Goal: Task Accomplishment & Management: Complete application form

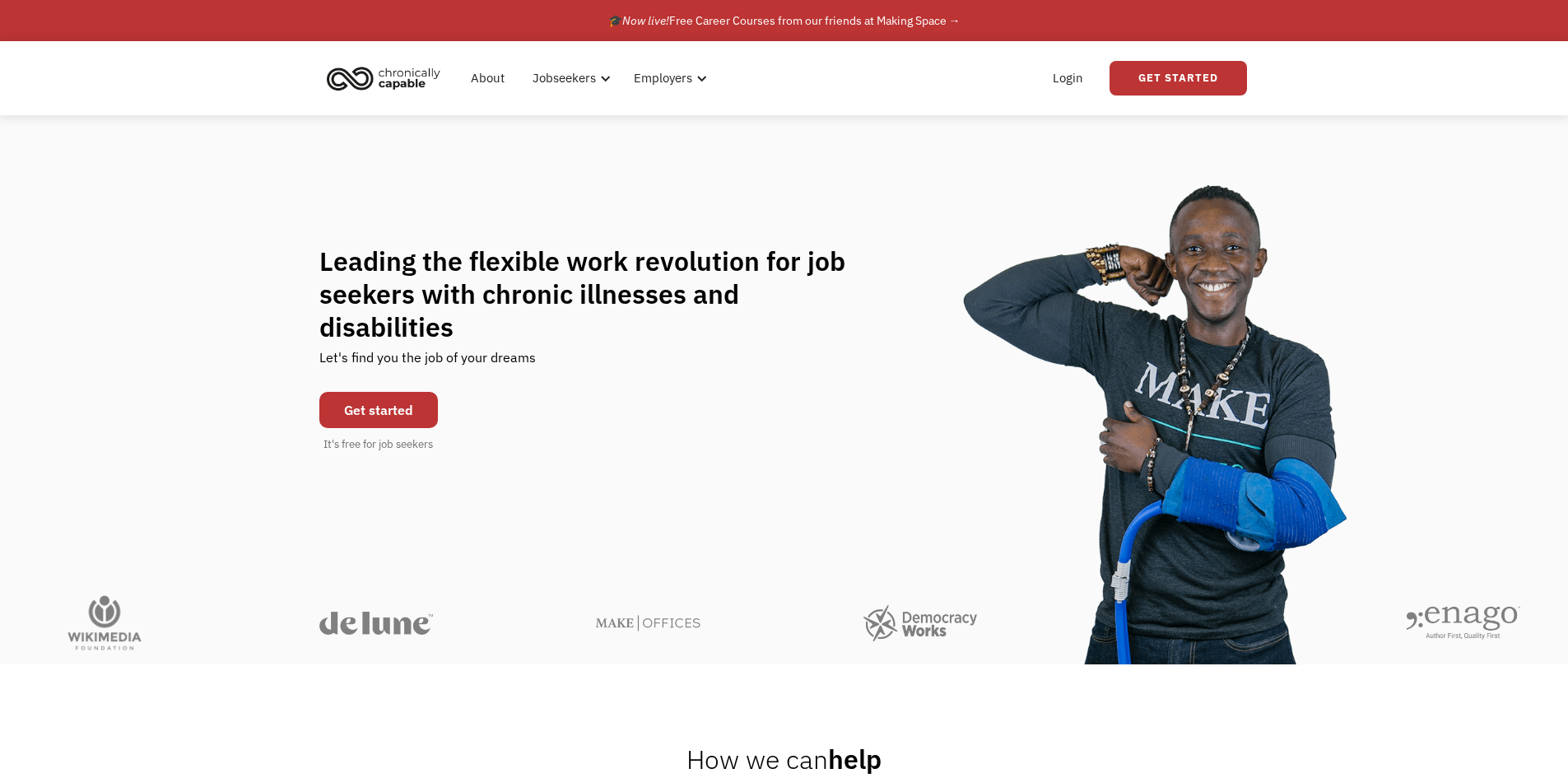
click at [398, 399] on link "Get started" at bounding box center [378, 410] width 118 height 36
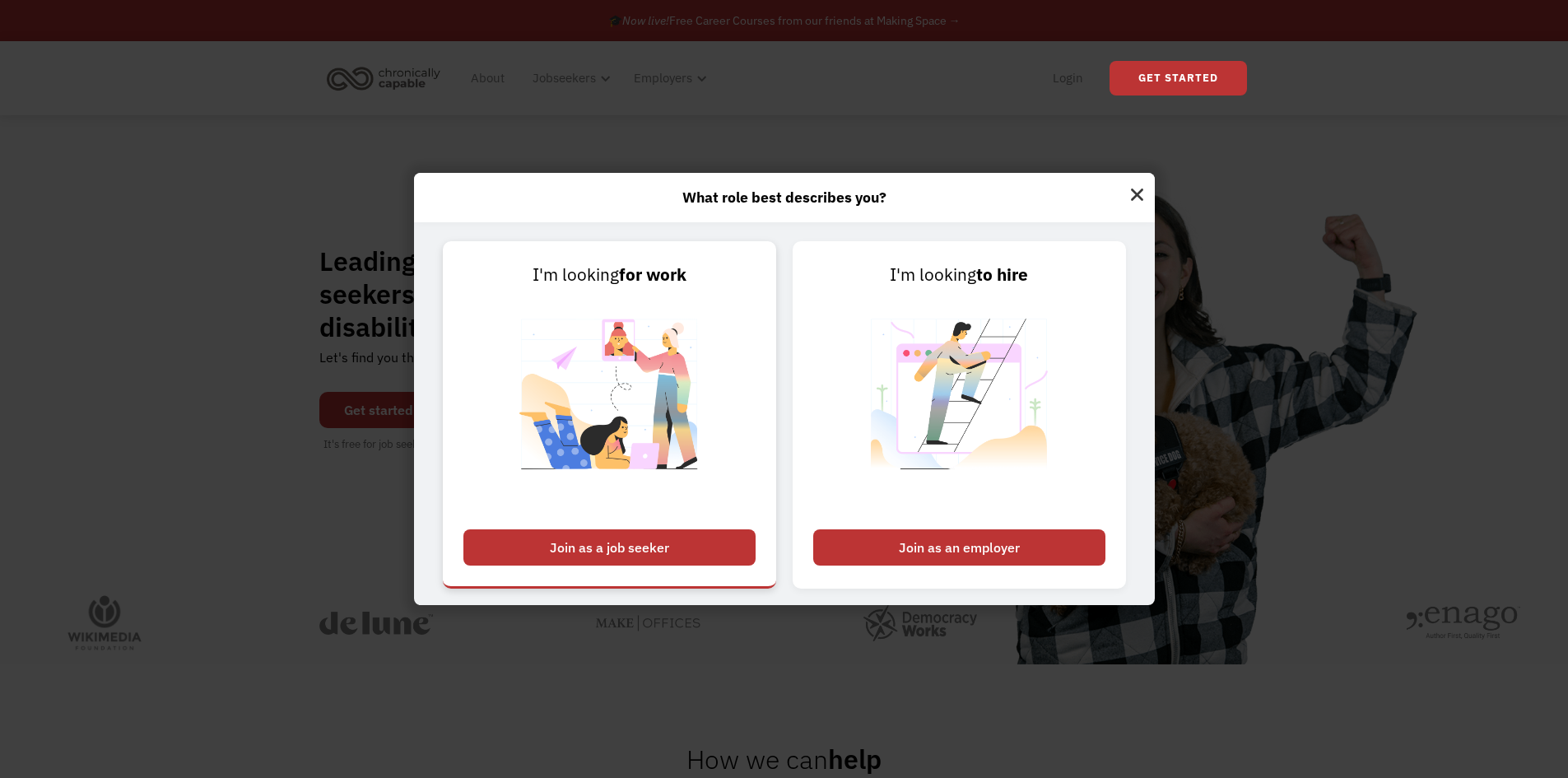
click at [658, 548] on div "Join as a job seeker" at bounding box center [610, 547] width 292 height 36
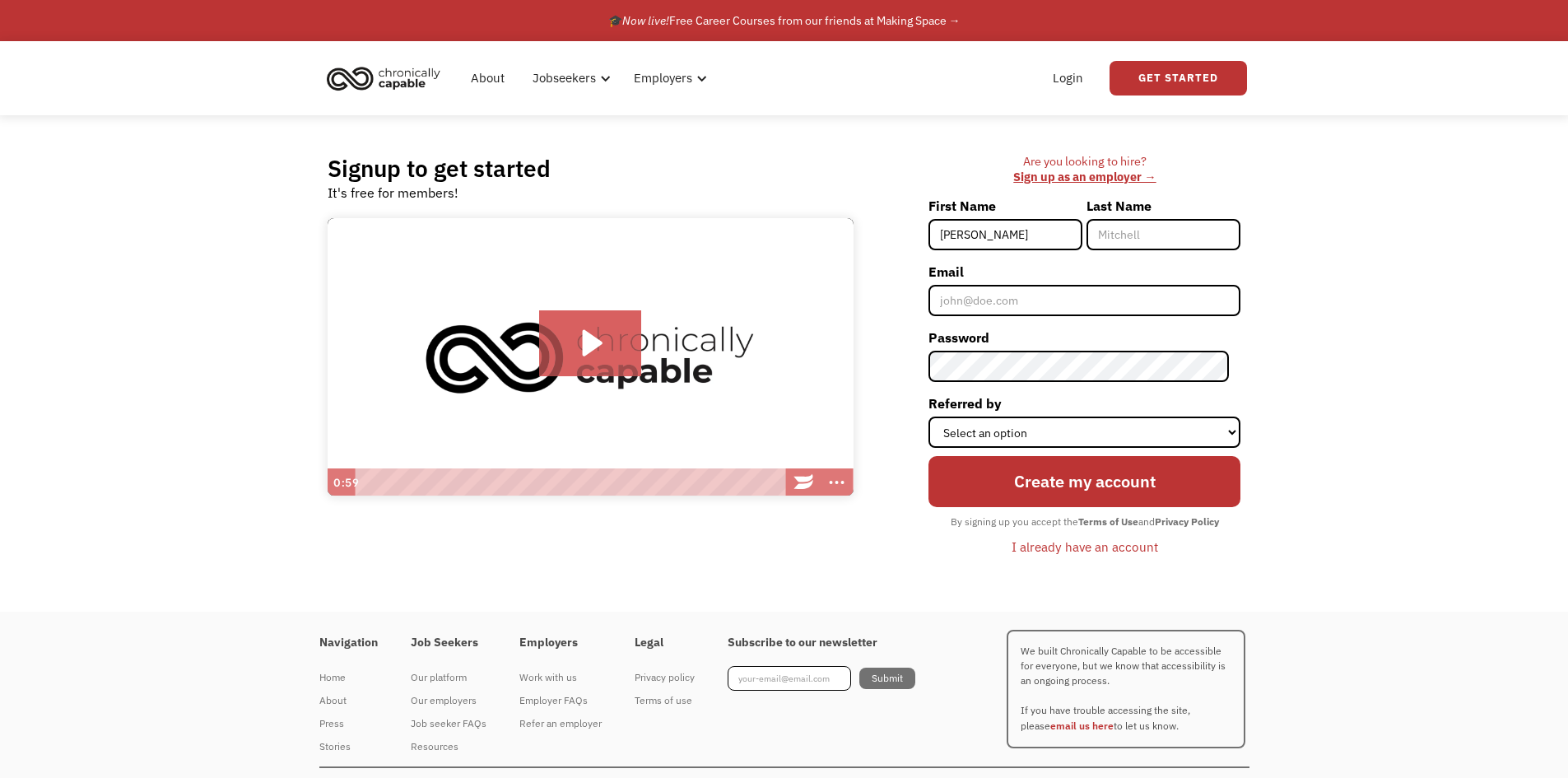
type input "Latonya"
type input "Deminds"
type input "[EMAIL_ADDRESS][DOMAIN_NAME]"
click at [1029, 433] on select "Select an option Instagram Facebook Twitter Search Engine News Article Word of …" at bounding box center [1084, 432] width 312 height 32
select select "Search Engine"
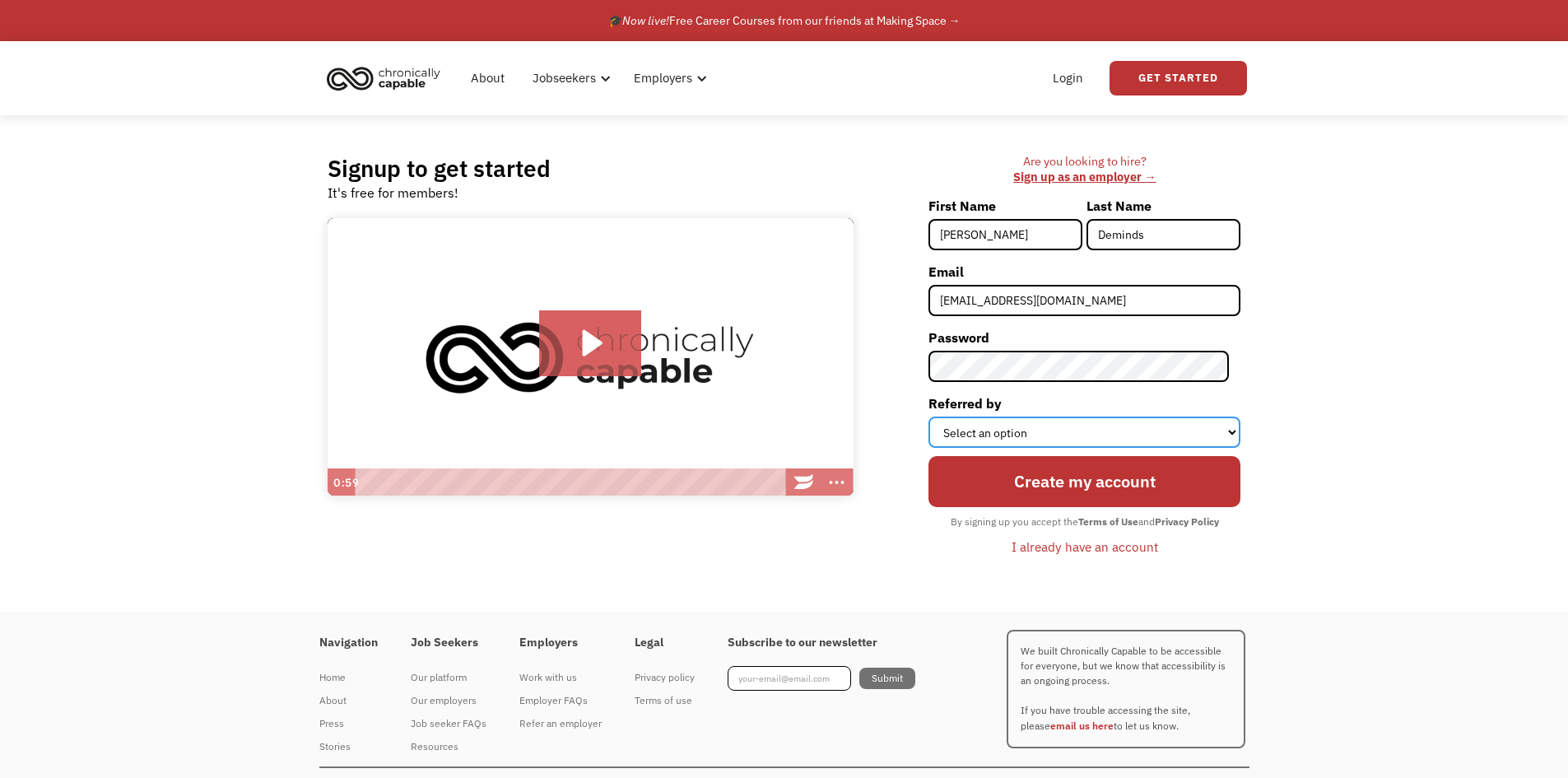
click at [940, 417] on select "Select an option Instagram Facebook Twitter Search Engine News Article Word of …" at bounding box center [1084, 432] width 312 height 32
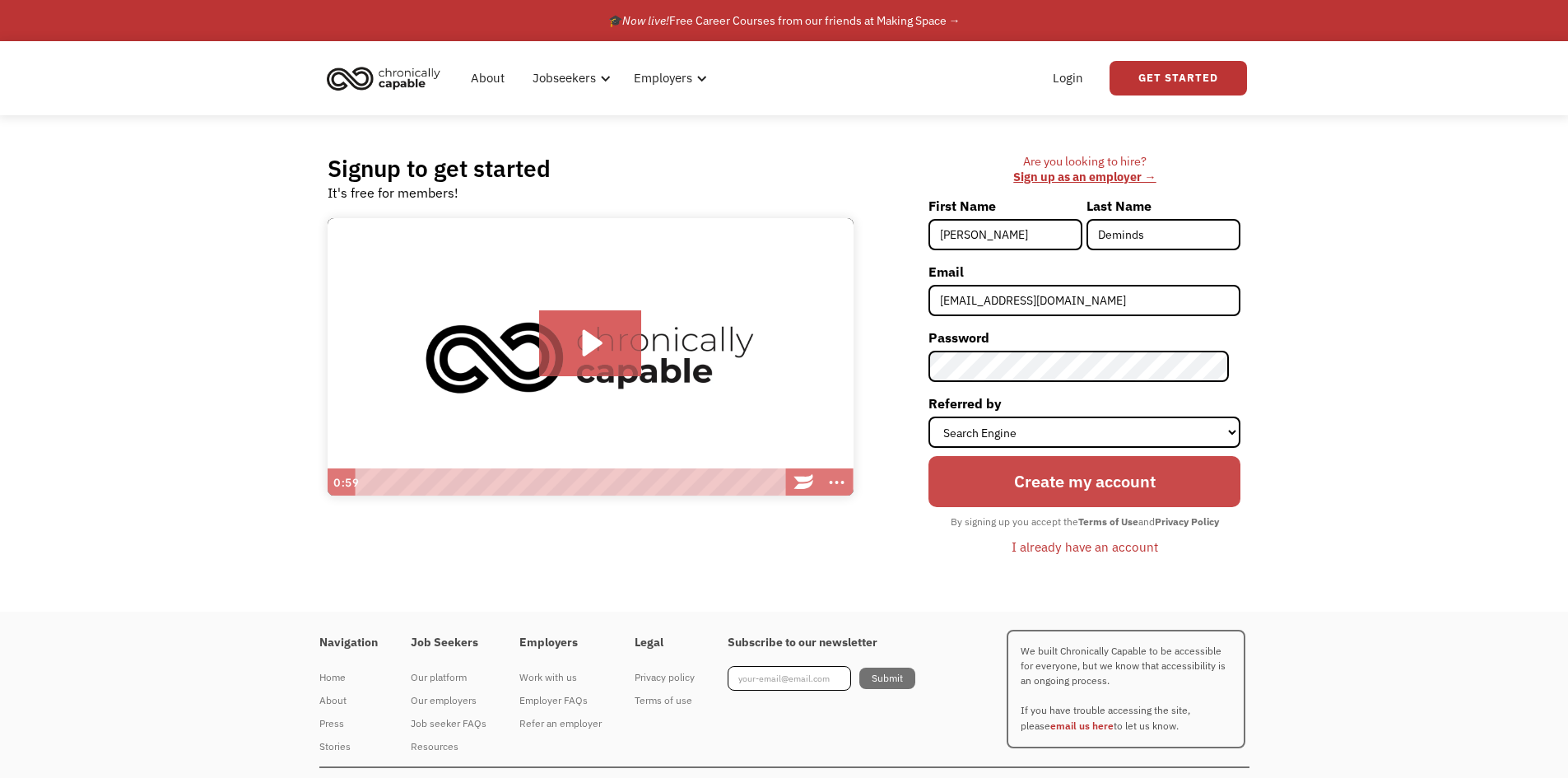
click at [1036, 488] on input "Create my account" at bounding box center [1084, 481] width 312 height 51
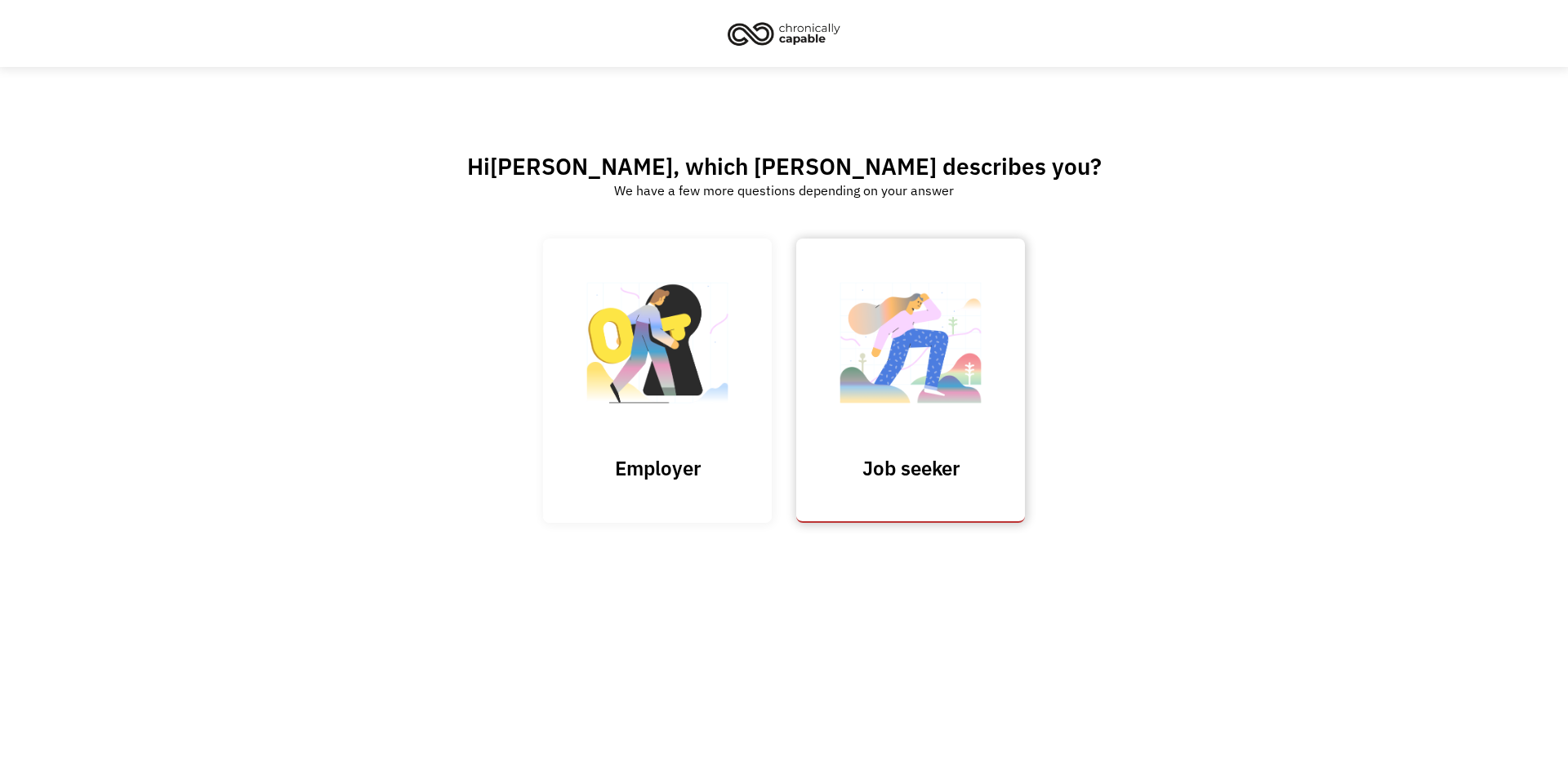
click at [953, 344] on img at bounding box center [910, 351] width 163 height 159
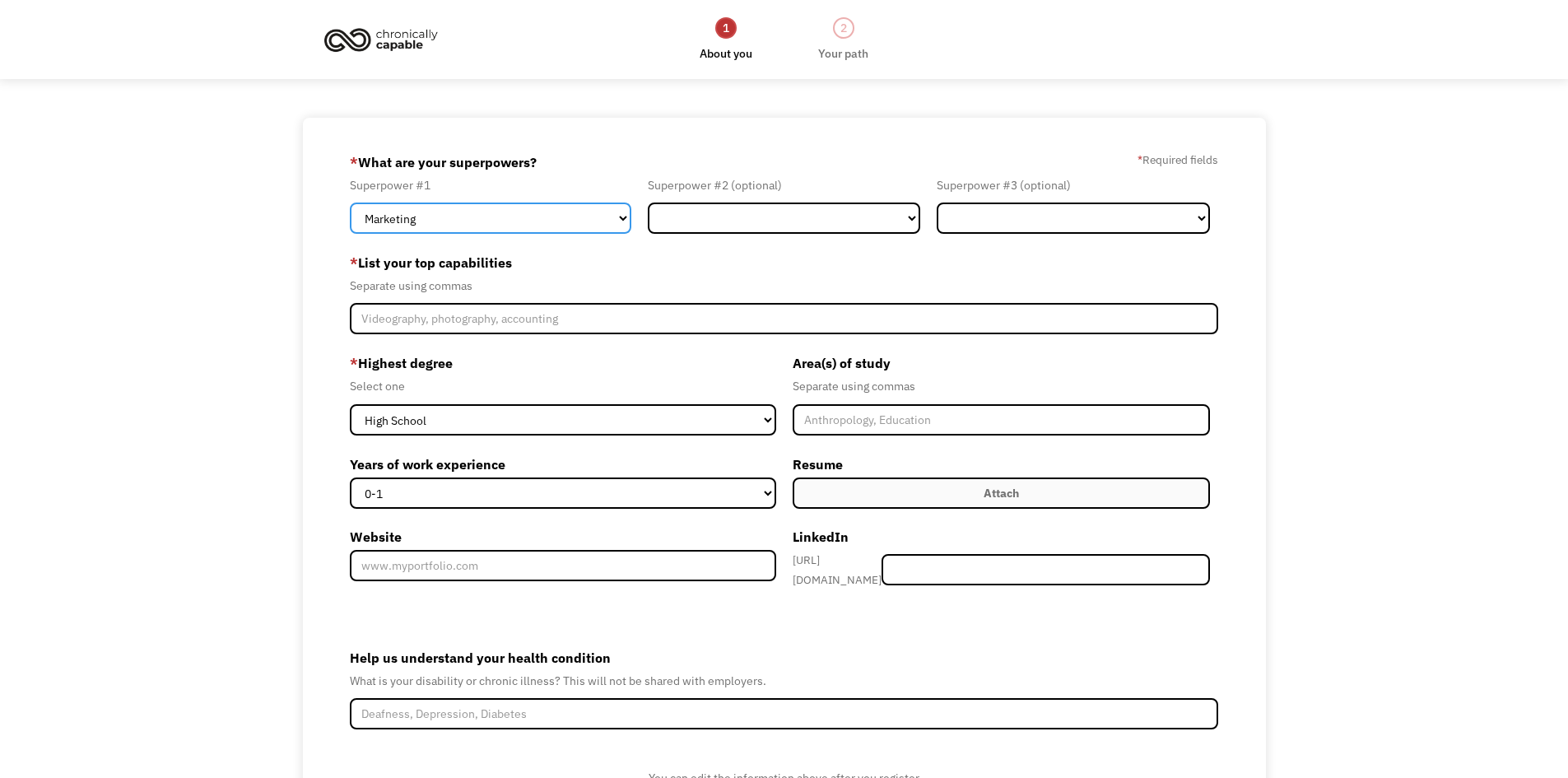
click at [554, 228] on select "Marketing Human Resources Finance Technology Operations Sales Industrial & Manu…" at bounding box center [490, 218] width 281 height 32
select select "Administration"
click at [350, 203] on select "Marketing Human Resources Finance Technology Operations Sales Industrial & Manu…" at bounding box center [490, 218] width 281 height 32
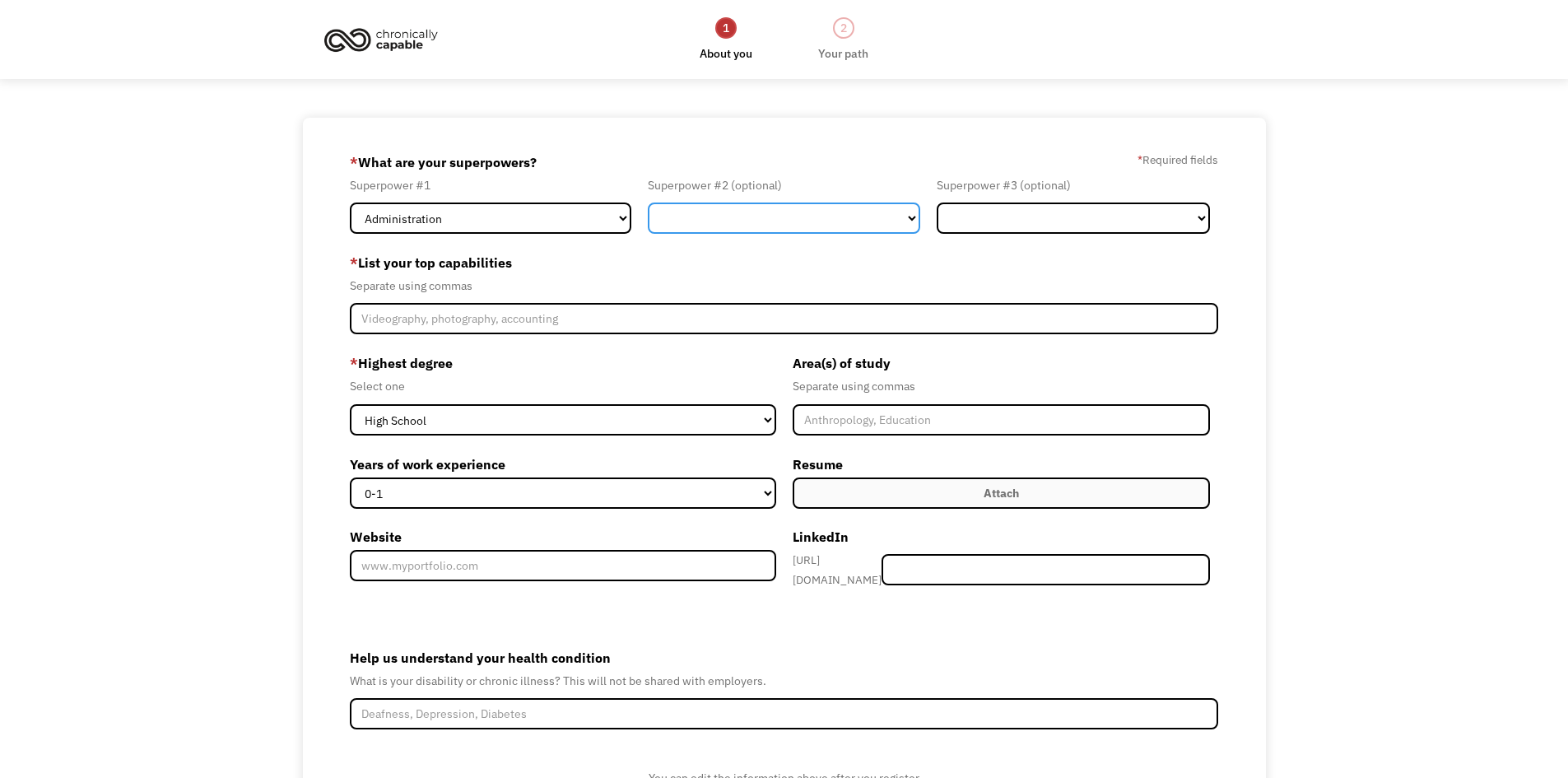
click at [752, 207] on select "Marketing Human Resources Finance Technology Operations Sales Industrial & Manu…" at bounding box center [784, 218] width 274 height 32
select select "Customer Service"
click at [648, 203] on select "Marketing Human Resources Finance Technology Operations Sales Industrial & Manu…" at bounding box center [784, 218] width 274 height 32
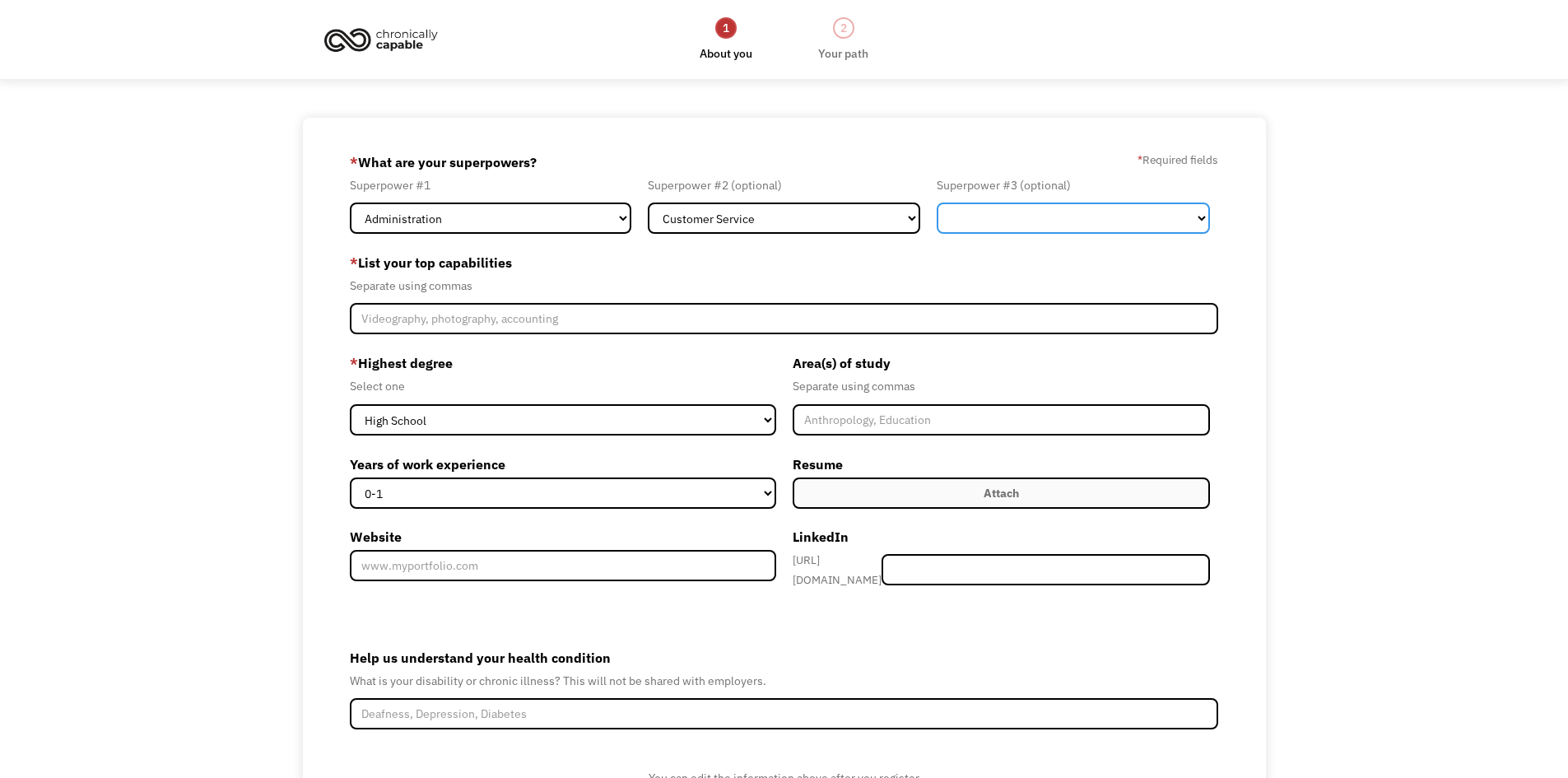
click at [1022, 213] on select "Marketing Human Resources Finance Technology Operations Sales Industrial & Manu…" at bounding box center [1073, 218] width 274 height 32
click at [937, 203] on select "Marketing Human Resources Finance Technology Operations Sales Industrial & Manu…" at bounding box center [1073, 218] width 274 height 32
click at [1111, 227] on select "Marketing Human Resources Finance Technology Operations Sales Industrial & Manu…" at bounding box center [1073, 218] width 274 height 32
select select "Healthcare"
click at [937, 203] on select "Marketing Human Resources Finance Technology Operations Sales Industrial & Manu…" at bounding box center [1073, 218] width 274 height 32
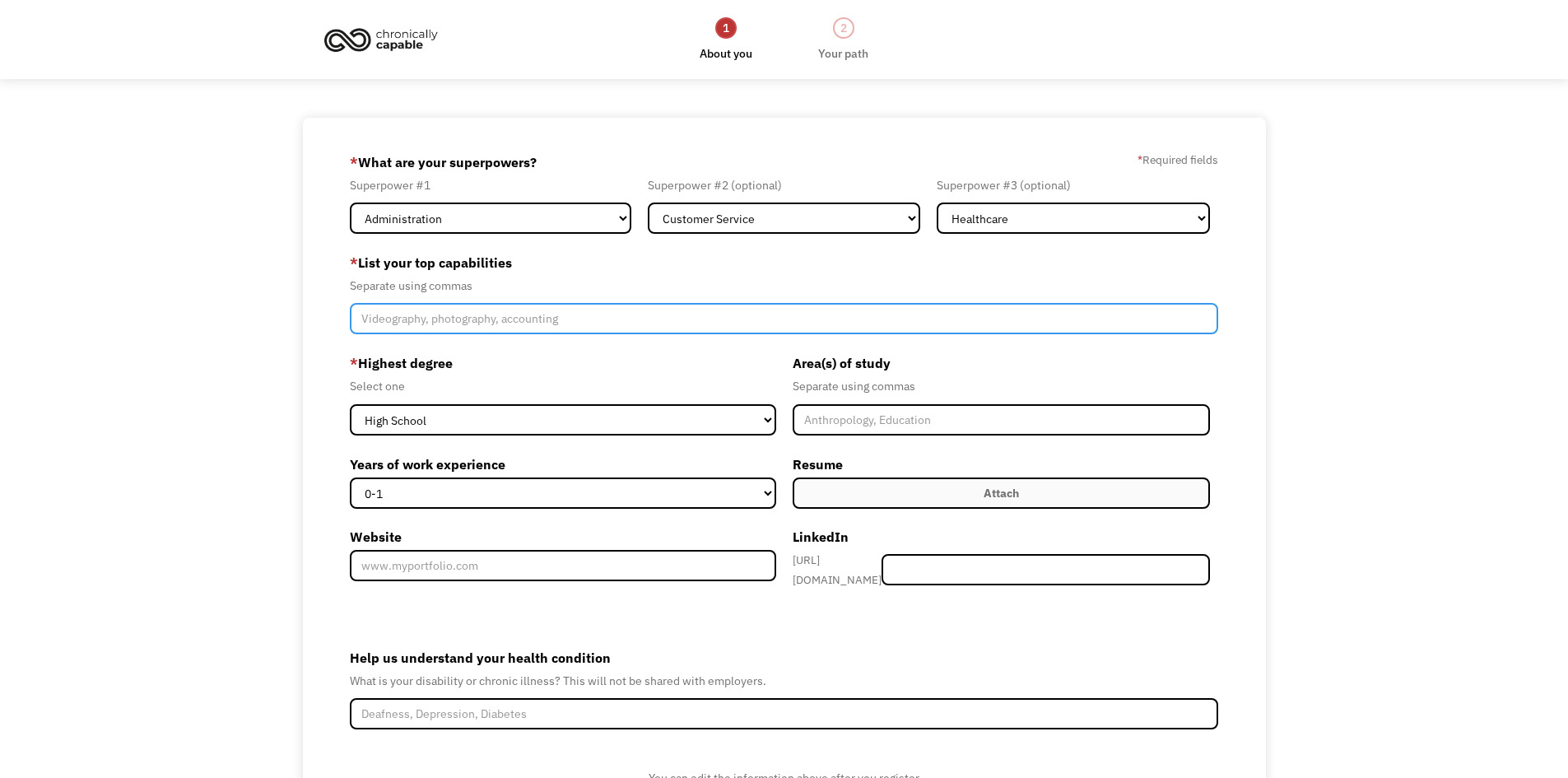
click at [557, 326] on input "Member-Create-Step1" at bounding box center [784, 318] width 869 height 32
type input "billing"
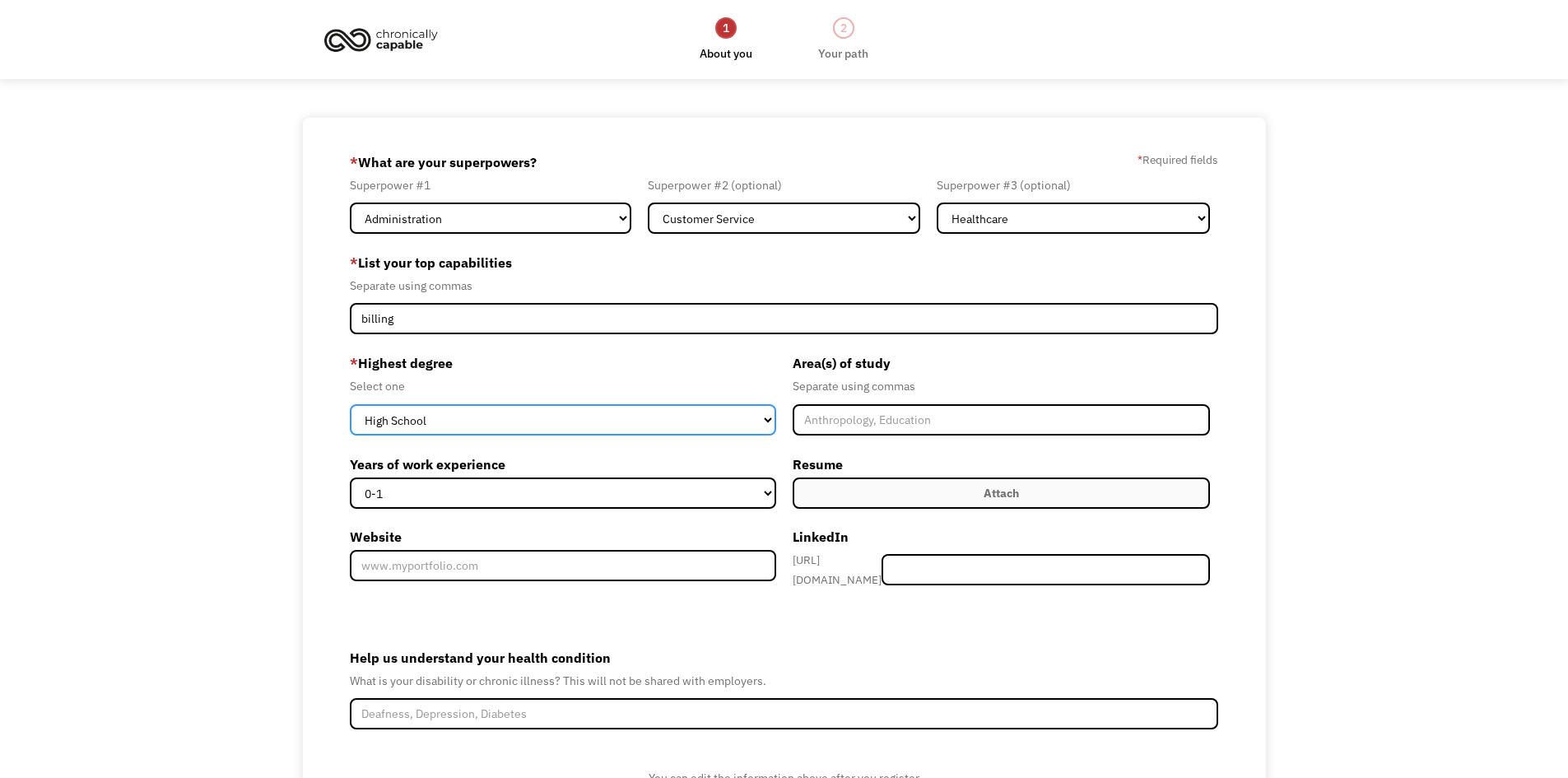
click at [496, 428] on select "High School Associates Bachelors Master's PhD" at bounding box center [563, 420] width 426 height 32
select select "associates"
click at [350, 404] on select "High School Associates Bachelors Master's PhD" at bounding box center [563, 420] width 426 height 32
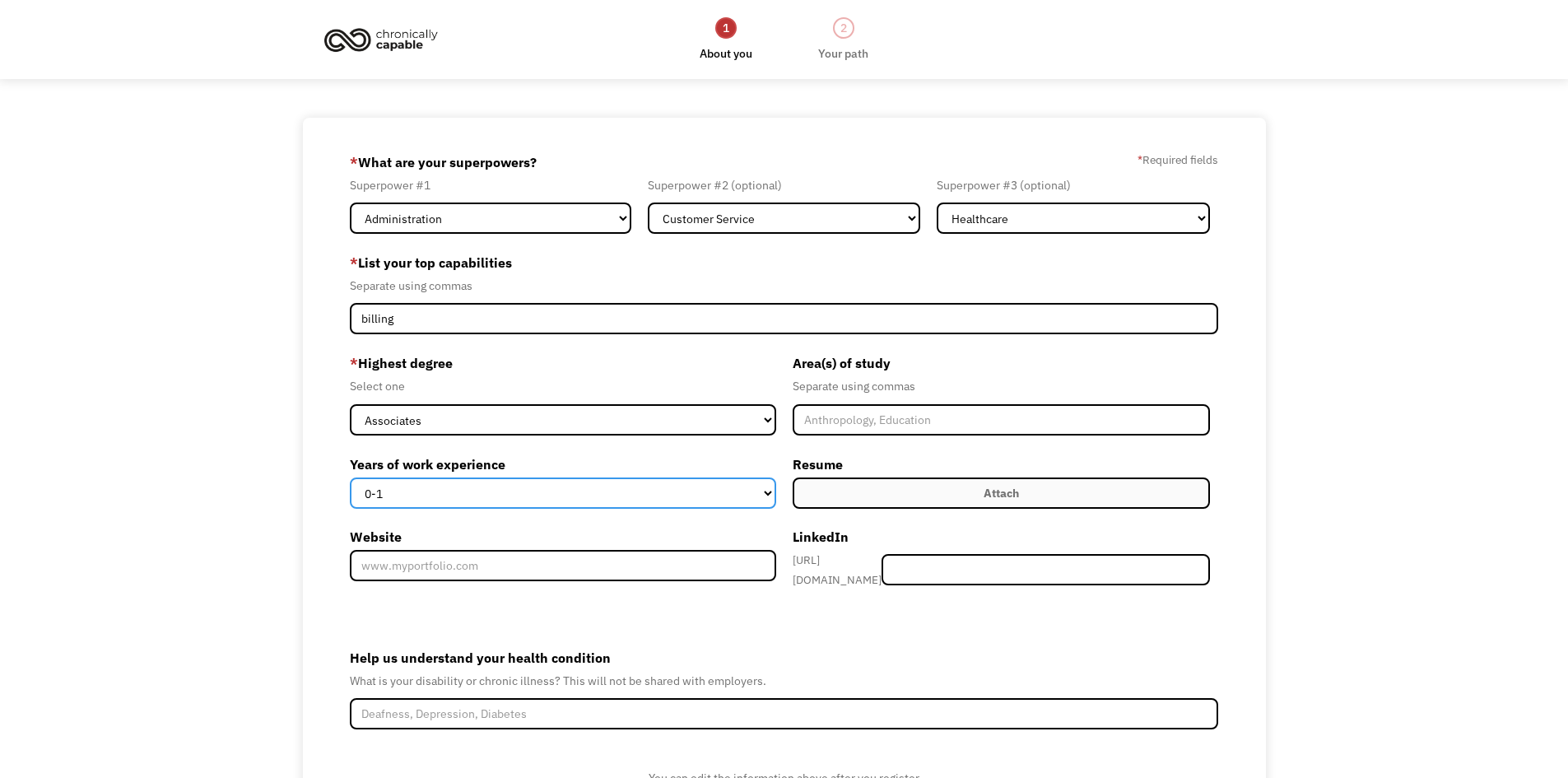
click at [490, 491] on select "0-1 2-4 5-10 11-15 15+" at bounding box center [563, 493] width 426 height 32
select select "15+"
click at [350, 477] on select "0-1 2-4 5-10 11-15 15+" at bounding box center [563, 493] width 426 height 32
click at [946, 496] on label "Attach" at bounding box center [1002, 493] width 419 height 32
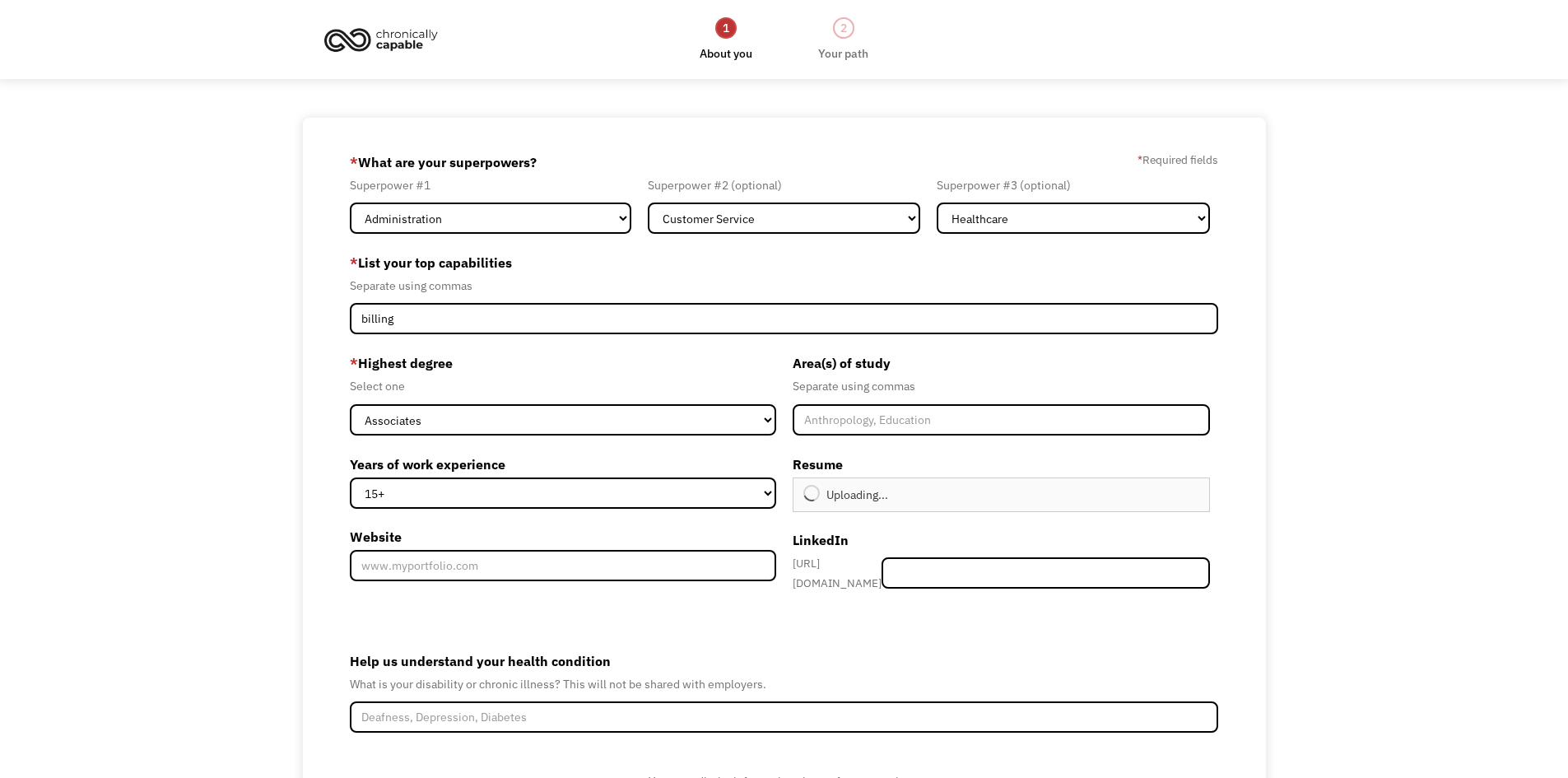
type input "Continue"
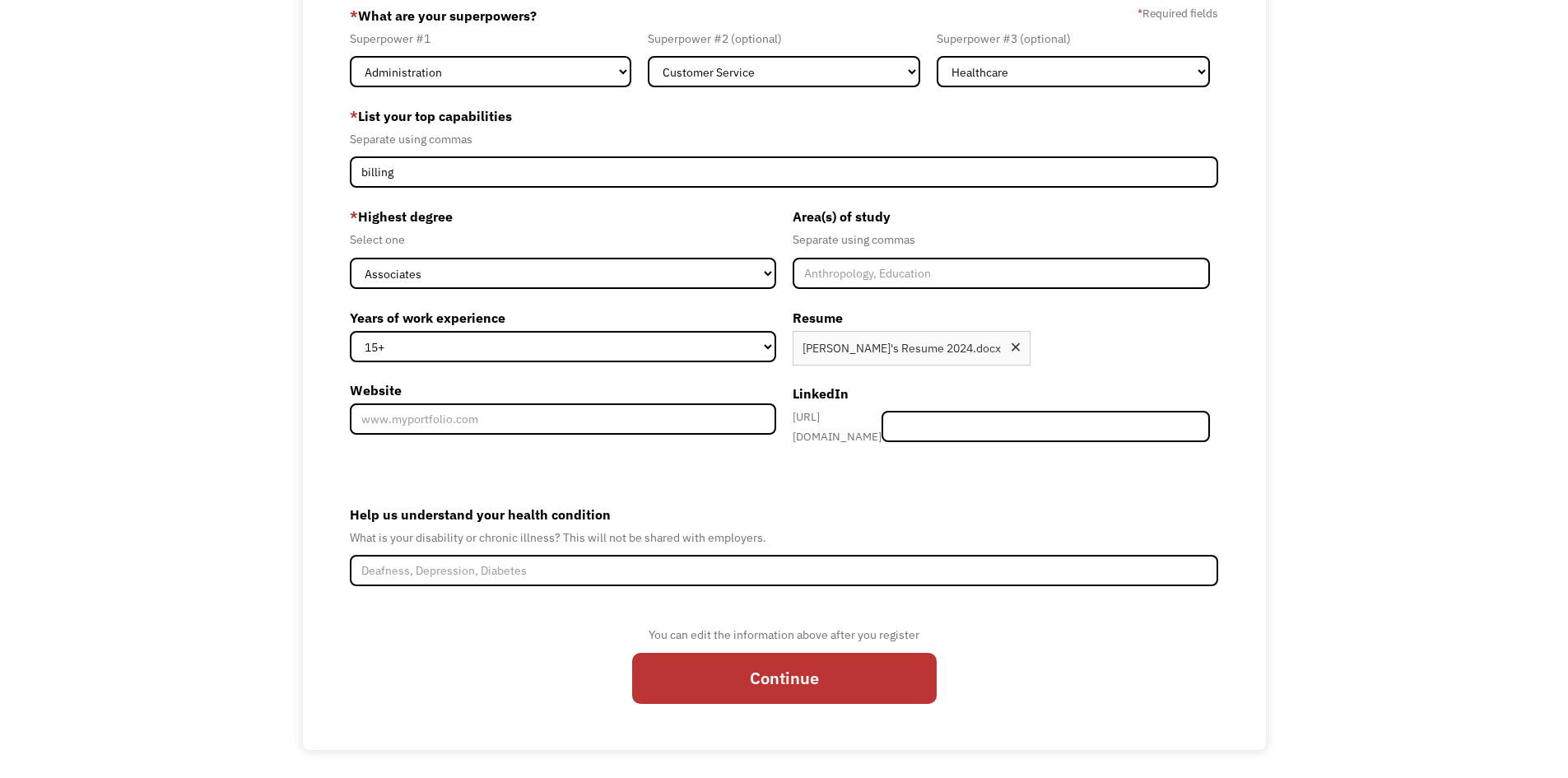
scroll to position [149, 0]
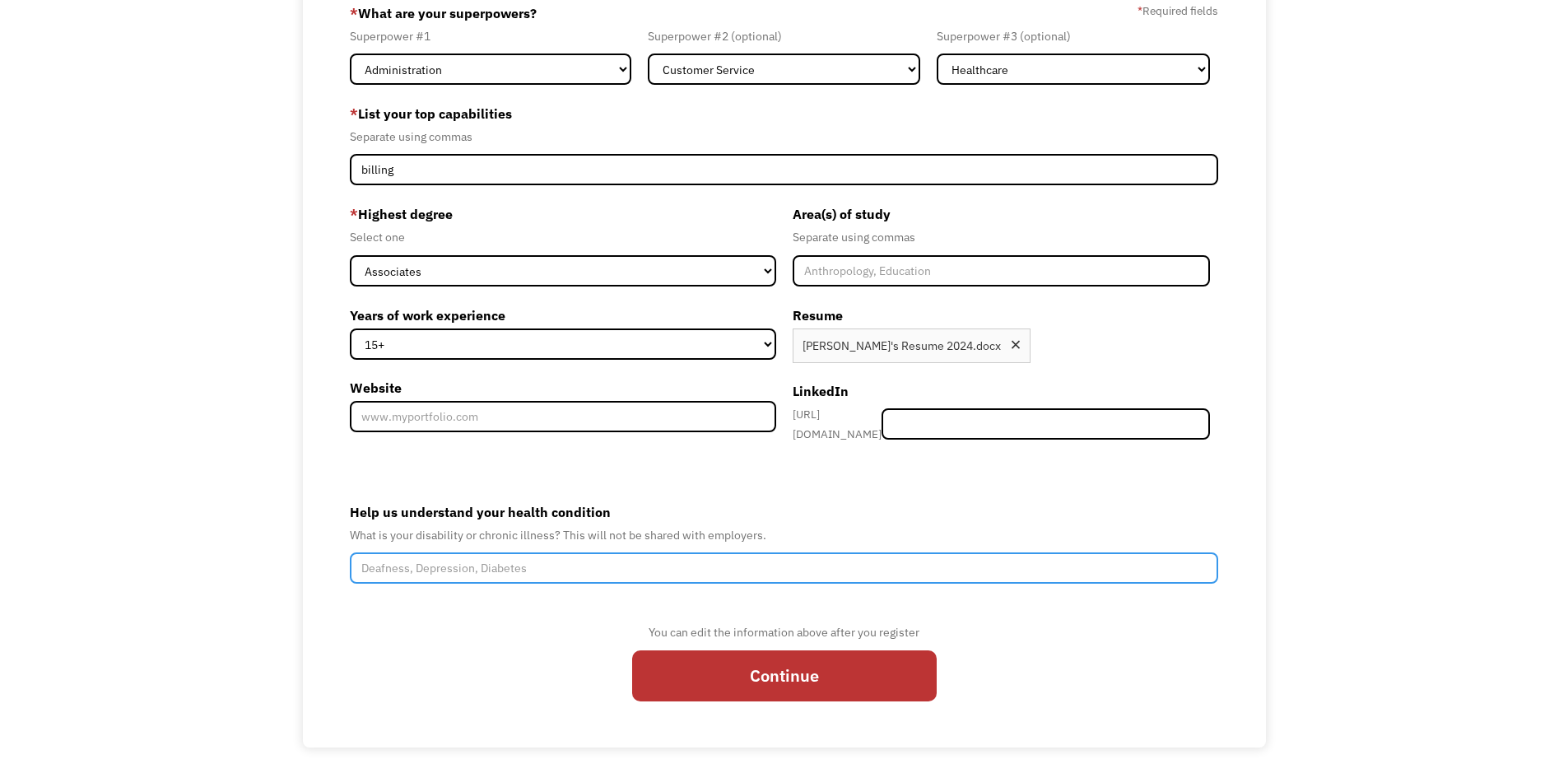
click at [639, 562] on input "Help us understand your health condition" at bounding box center [784, 568] width 869 height 32
type input "Crohn's disease"
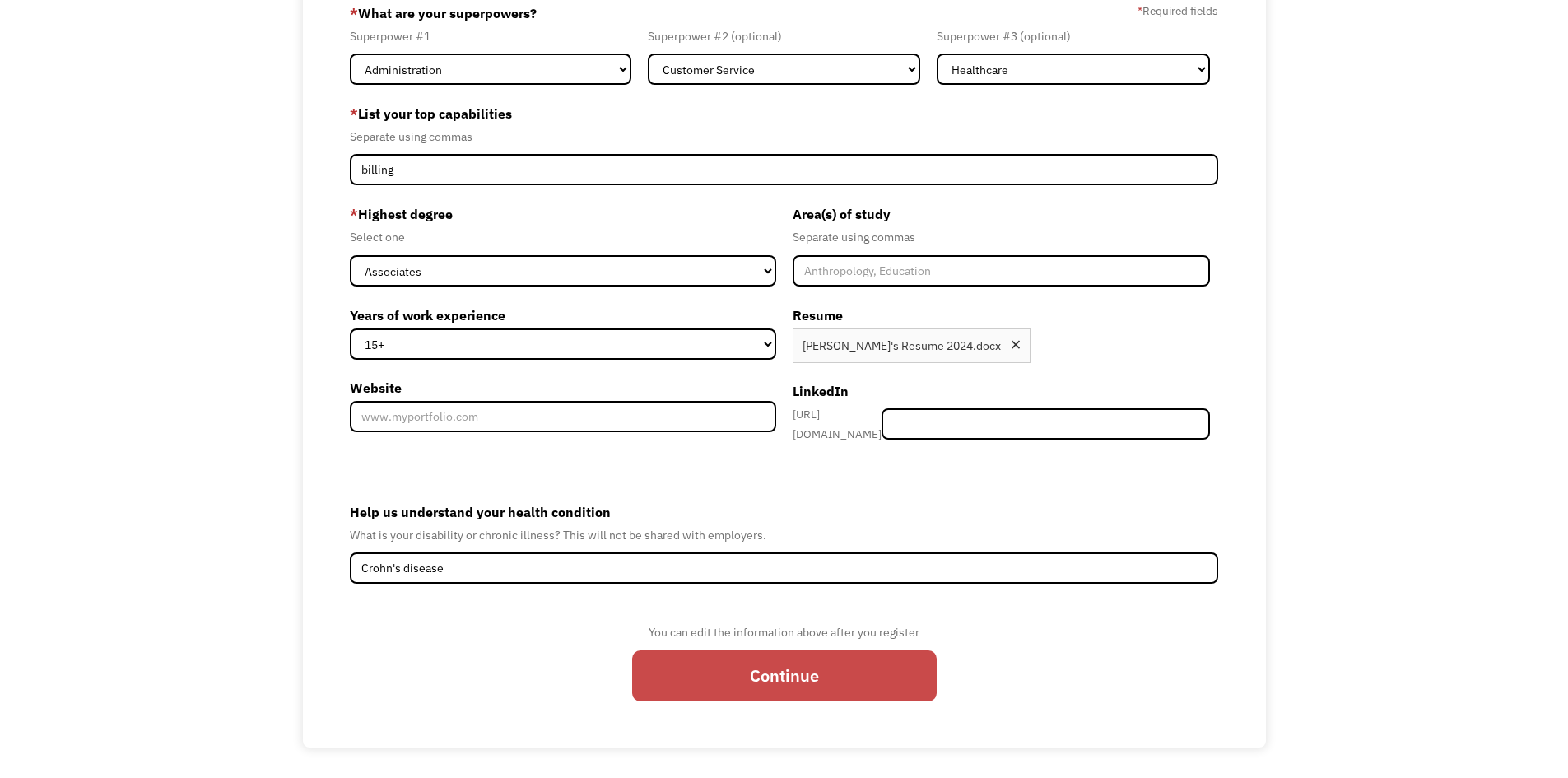
click at [760, 668] on input "Continue" at bounding box center [784, 675] width 304 height 51
type input "Please wait..."
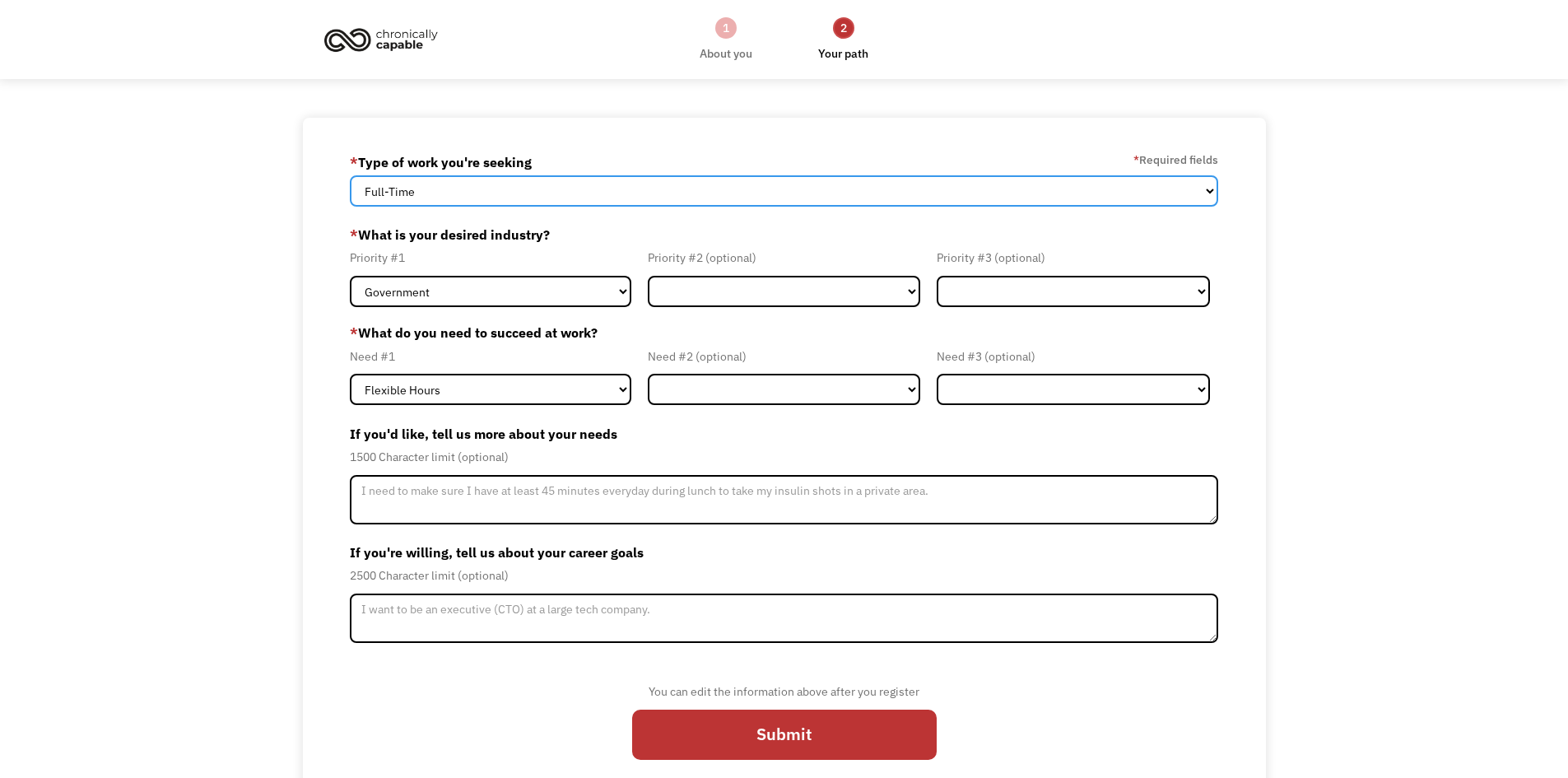
click at [495, 194] on select "Full-Time Part-Time Both Full-Time and Part-Time" at bounding box center [784, 191] width 869 height 32
click at [350, 176] on select "Full-Time Part-Time Both Full-Time and Part-Time" at bounding box center [784, 191] width 869 height 32
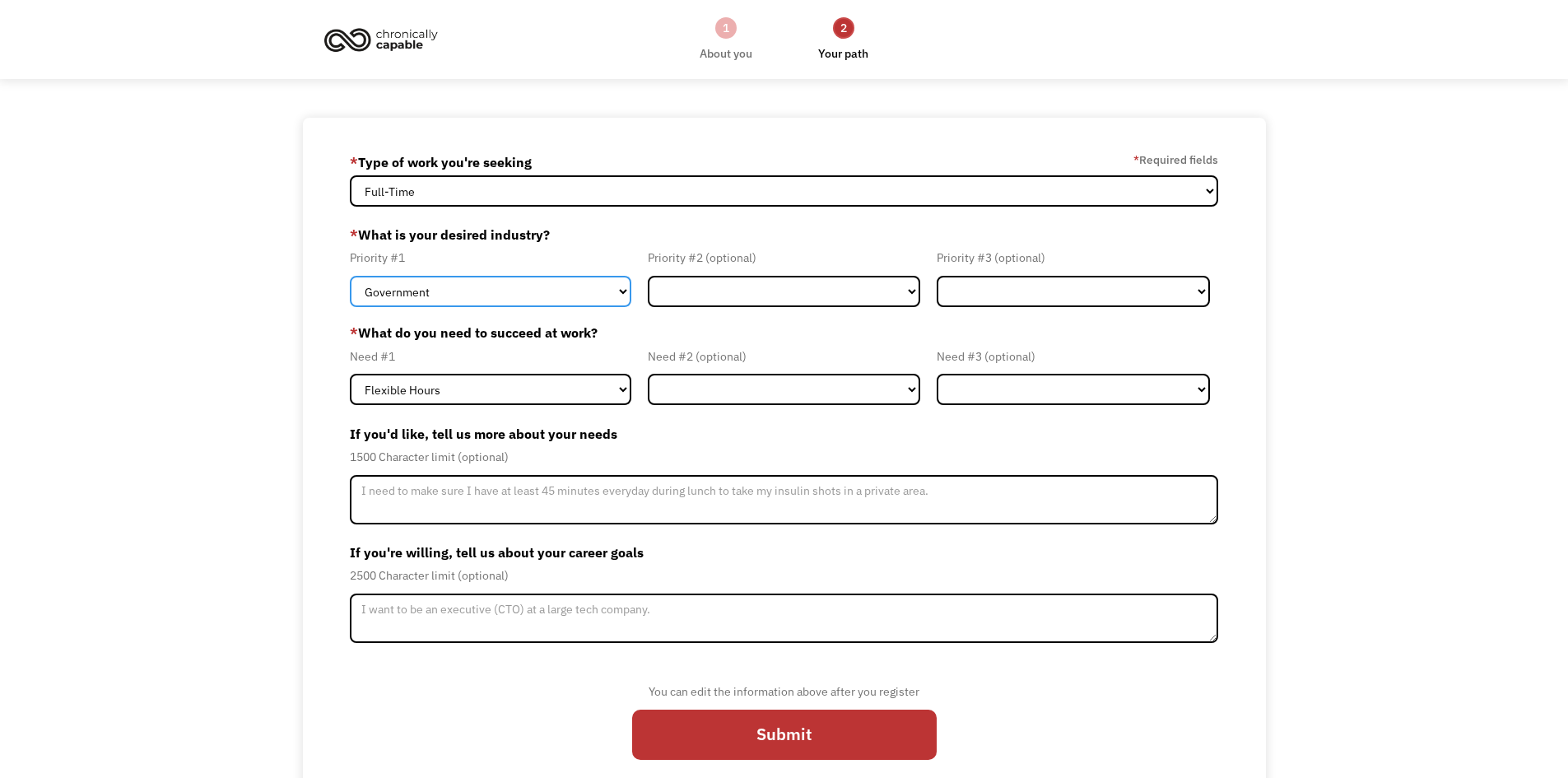
click at [598, 288] on select "Government Finance & Insurance Health & Social Care Tech & Engineering Creative…" at bounding box center [490, 291] width 281 height 32
select select "Administrative"
click at [350, 276] on select "Government Finance & Insurance Health & Social Care Tech & Engineering Creative…" at bounding box center [490, 291] width 281 height 32
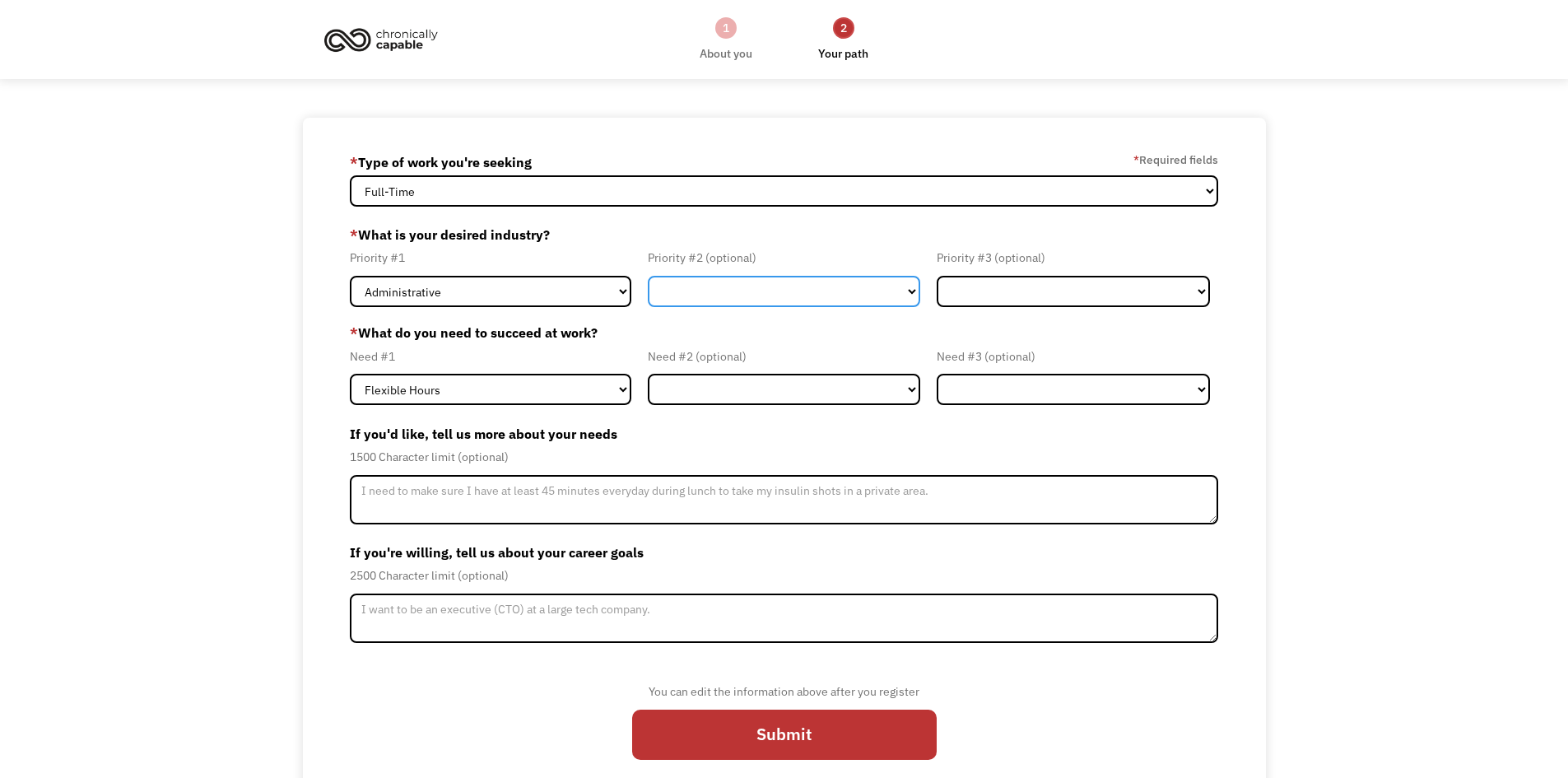
click at [782, 283] on select "Government Finance & Insurance Health & Social Care Tech & Engineering Creative…" at bounding box center [784, 291] width 274 height 32
select select "Other"
click at [648, 276] on select "Government Finance & Insurance Health & Social Care Tech & Engineering Creative…" at bounding box center [784, 291] width 274 height 32
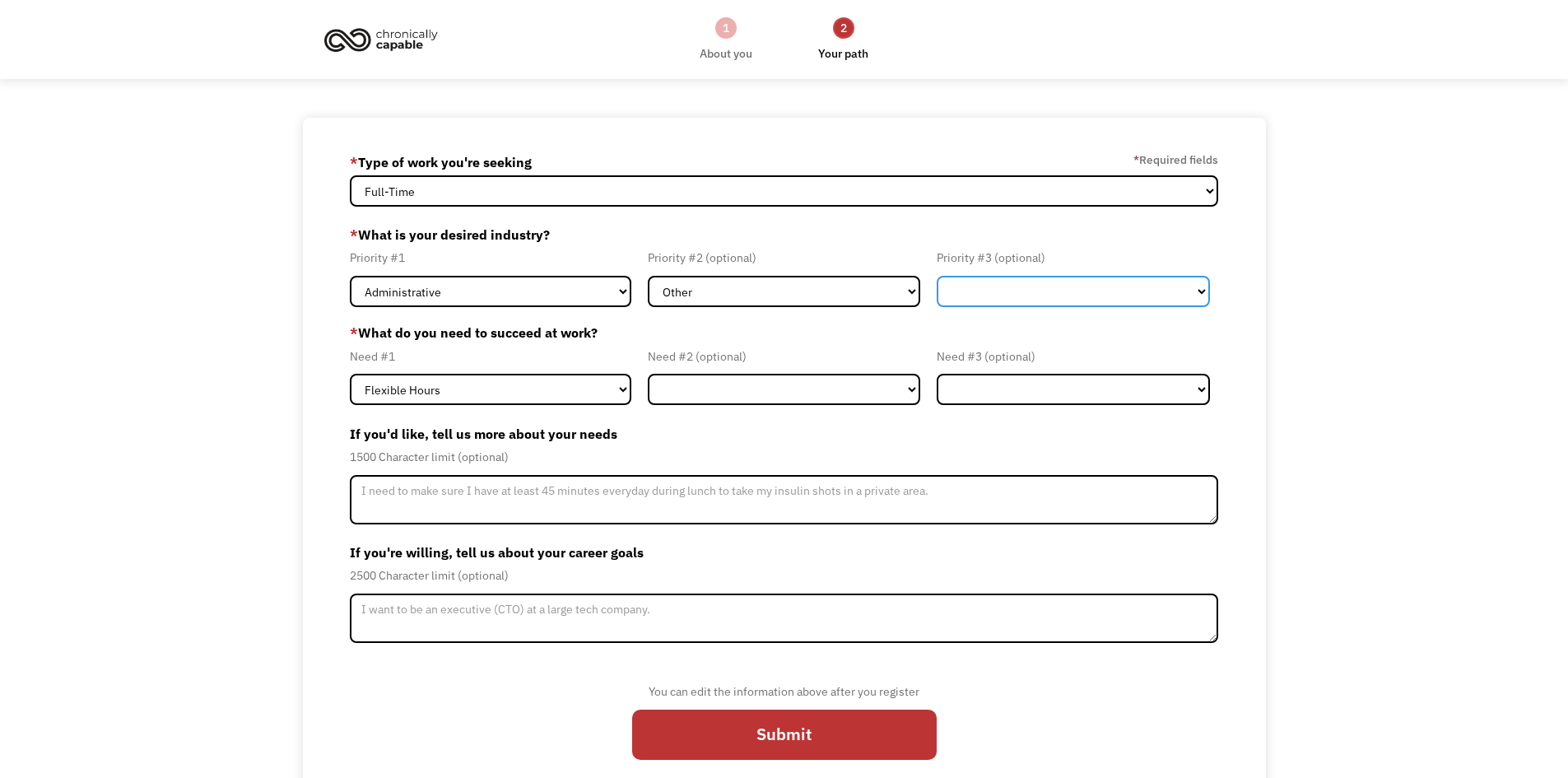
click at [949, 285] on select "Government Finance & Insurance Health & Social Care Tech & Engineering Creative…" at bounding box center [1073, 291] width 274 height 32
select select "Health & Social Care"
click at [937, 276] on select "Government Finance & Insurance Health & Social Care Tech & Engineering Creative…" at bounding box center [1073, 291] width 274 height 32
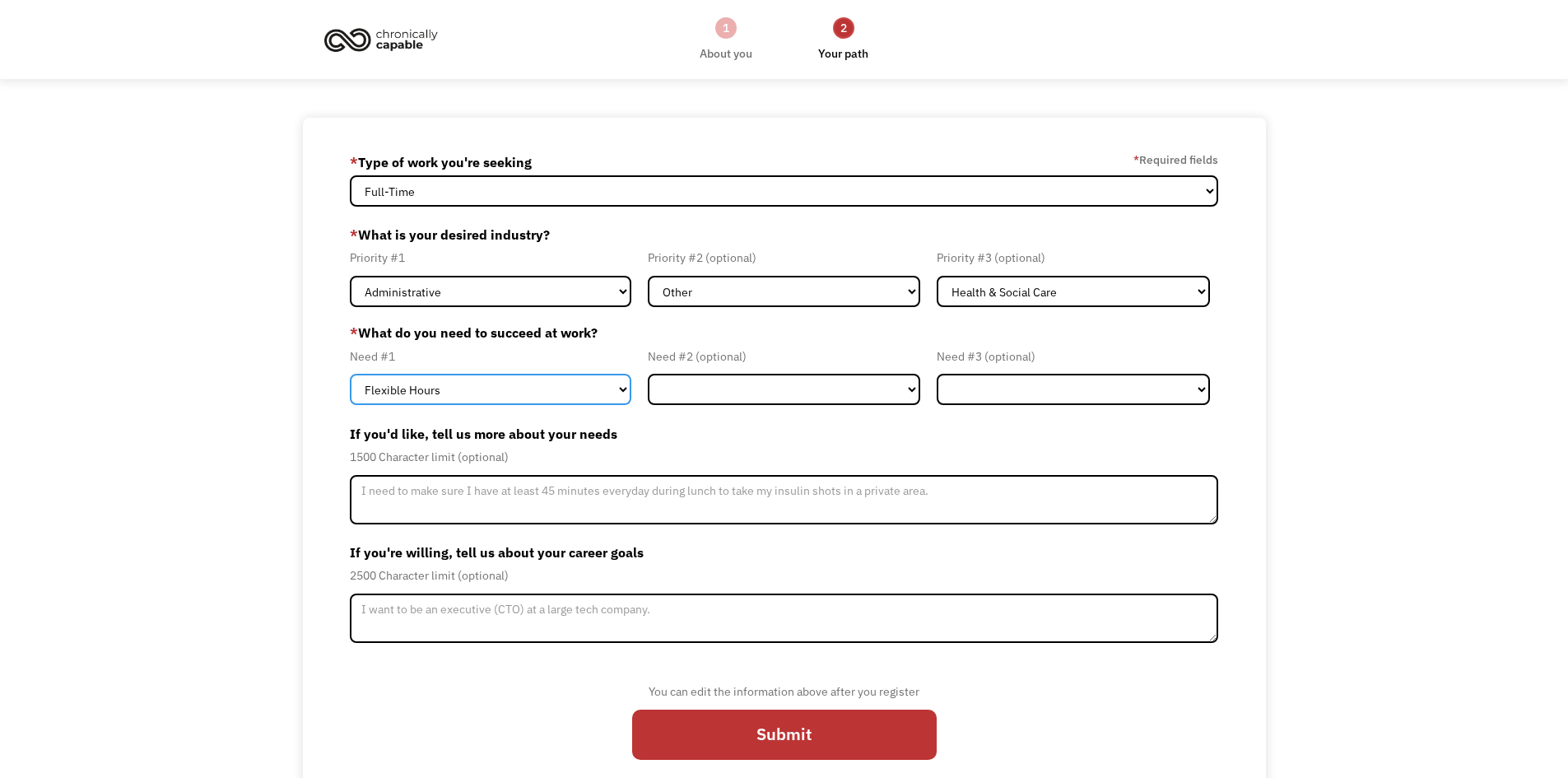
click at [546, 390] on select "Flexible Hours Remote Work Service Animal On-site Accommodations Visual Support…" at bounding box center [490, 389] width 281 height 32
select select "Remote Work"
click at [350, 374] on select "Flexible Hours Remote Work Service Animal On-site Accommodations Visual Support…" at bounding box center [490, 389] width 281 height 32
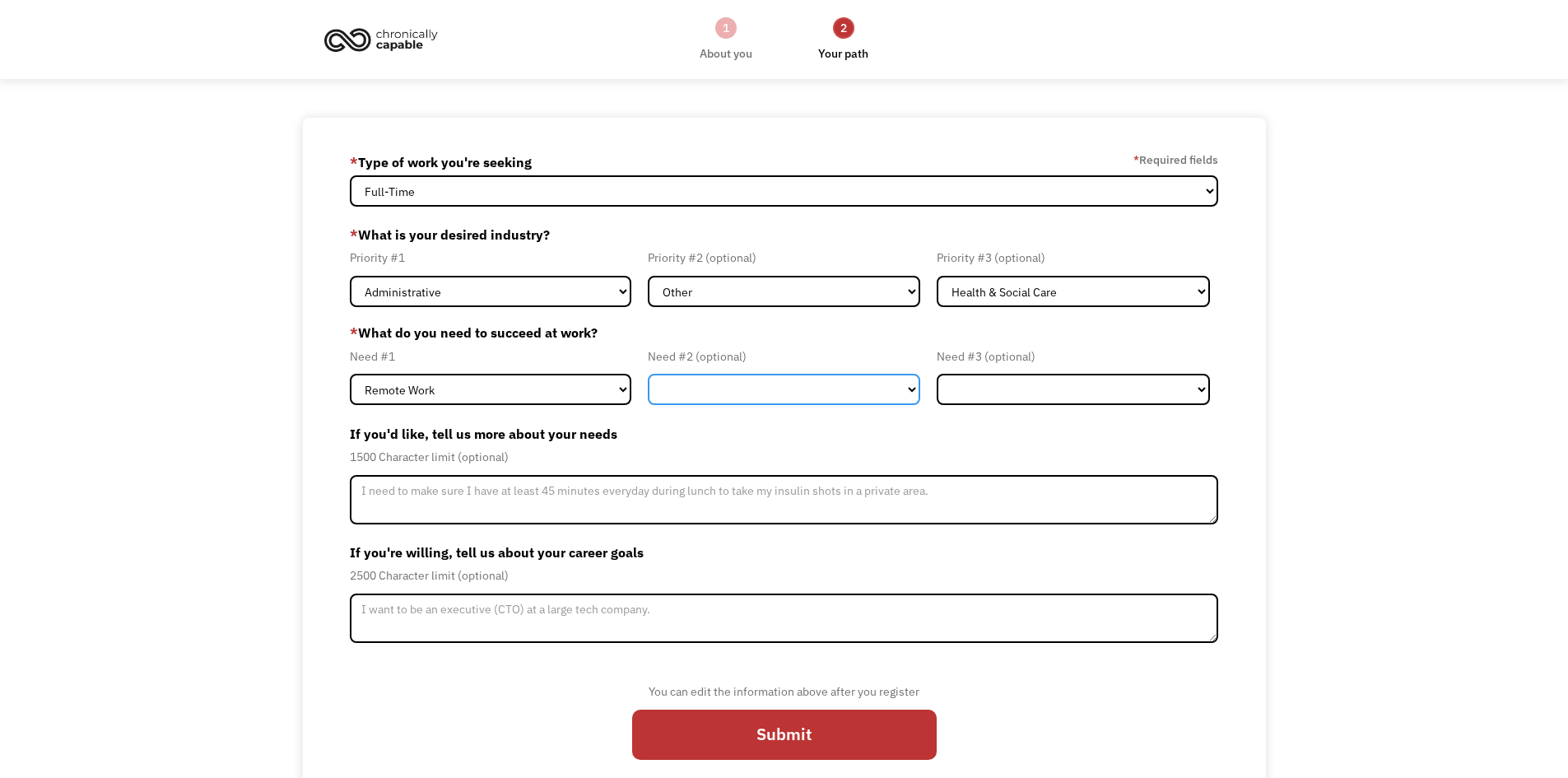
click at [733, 385] on select "Flexible Hours Remote Work Service Animal On-site Accommodations Visual Support…" at bounding box center [784, 389] width 274 height 32
select select "Flexible Hours"
click at [648, 374] on select "Flexible Hours Remote Work Service Animal On-site Accommodations Visual Support…" at bounding box center [784, 389] width 274 height 32
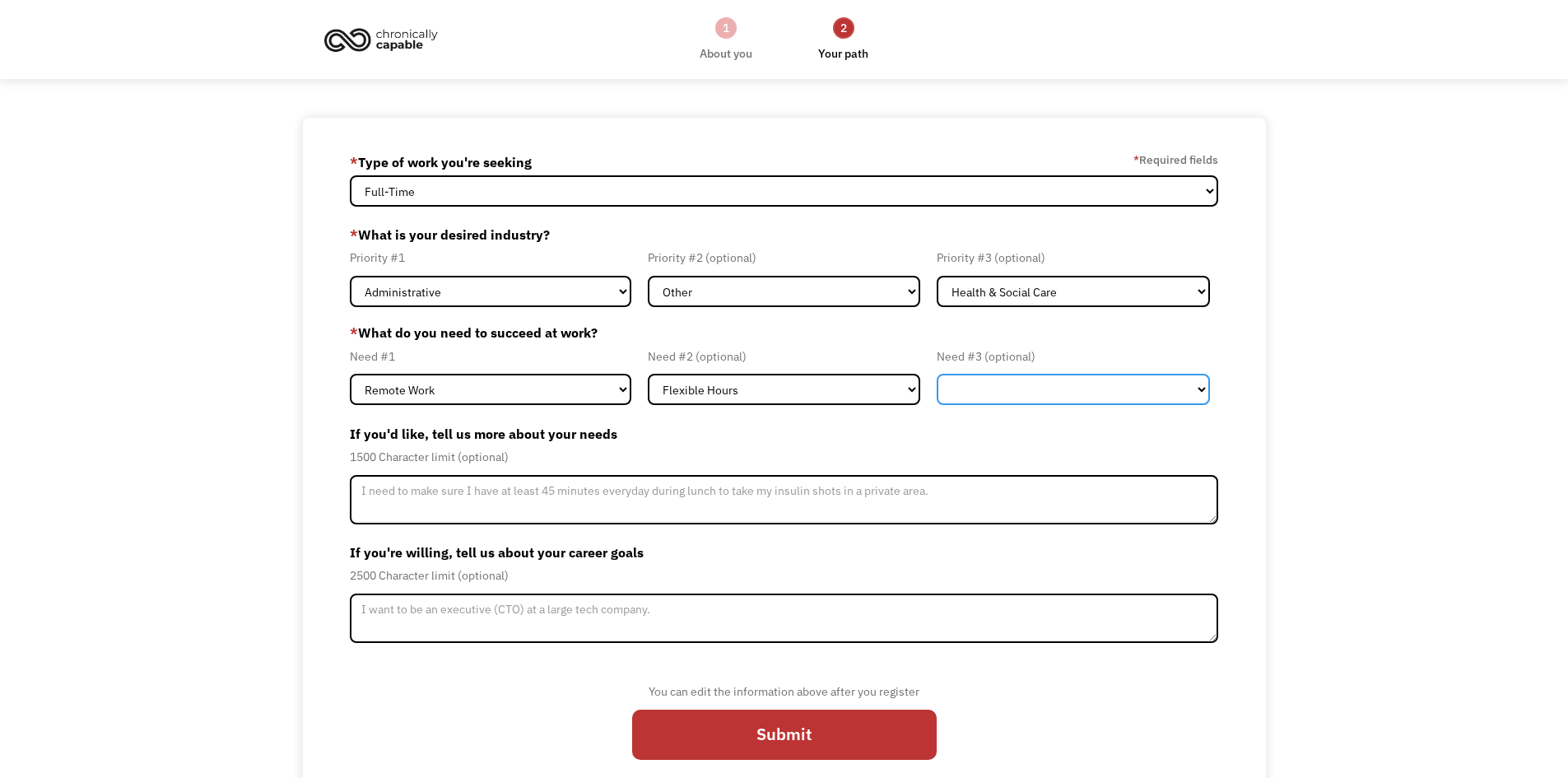
click at [1036, 396] on select "Flexible Hours Remote Work Service Animal On-site Accommodations Visual Support…" at bounding box center [1073, 389] width 274 height 32
select select "On-site Accommodations"
click at [937, 374] on select "Flexible Hours Remote Work Service Animal On-site Accommodations Visual Support…" at bounding box center [1073, 389] width 274 height 32
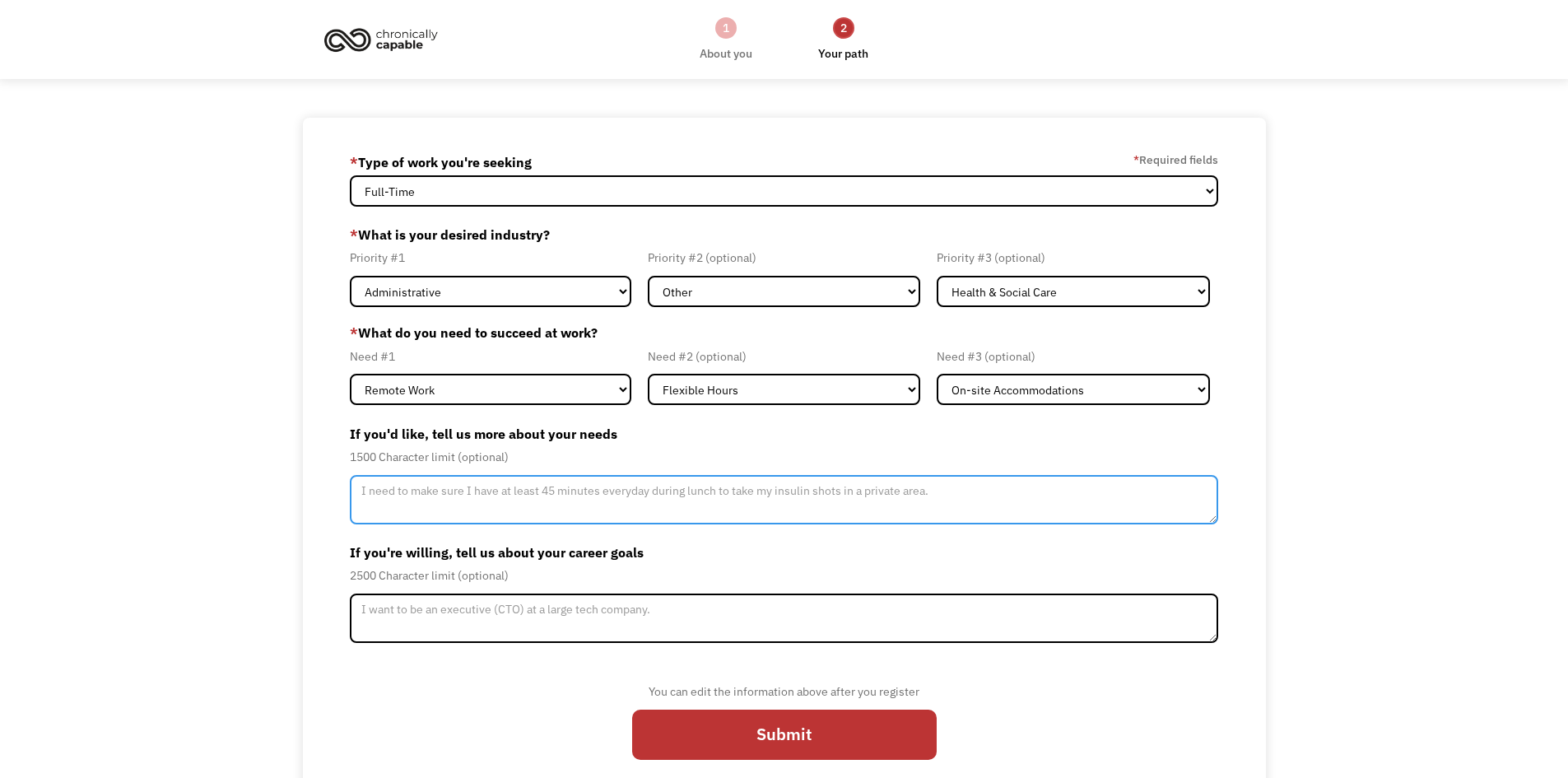
click at [517, 494] on textarea "Member-Update-Form-Step2" at bounding box center [784, 499] width 869 height 49
type textarea "I need to be close to a bathroom or perhaps a single one."
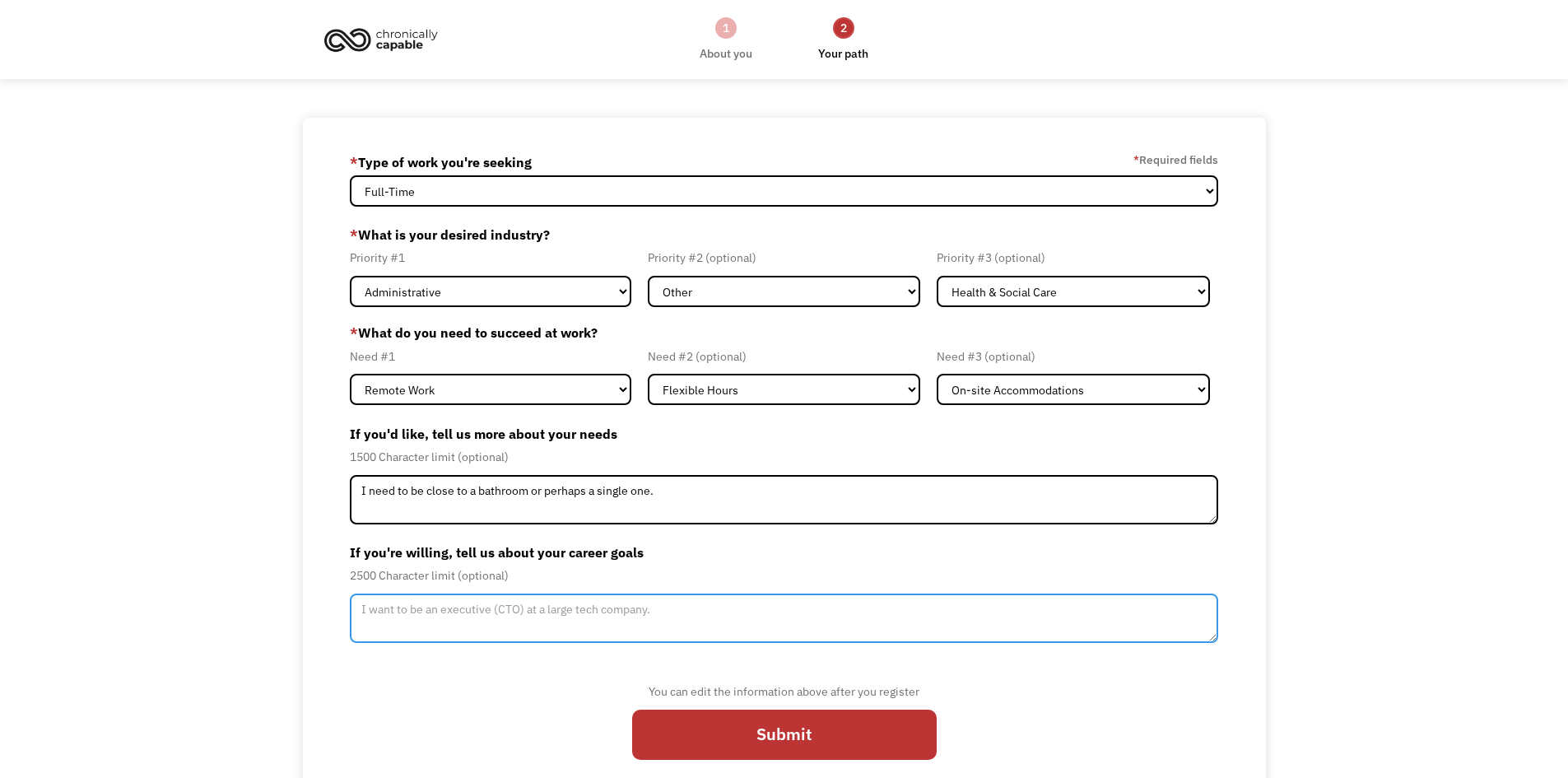
click at [478, 613] on textarea "Member-Update-Form-Step2" at bounding box center [784, 618] width 869 height 49
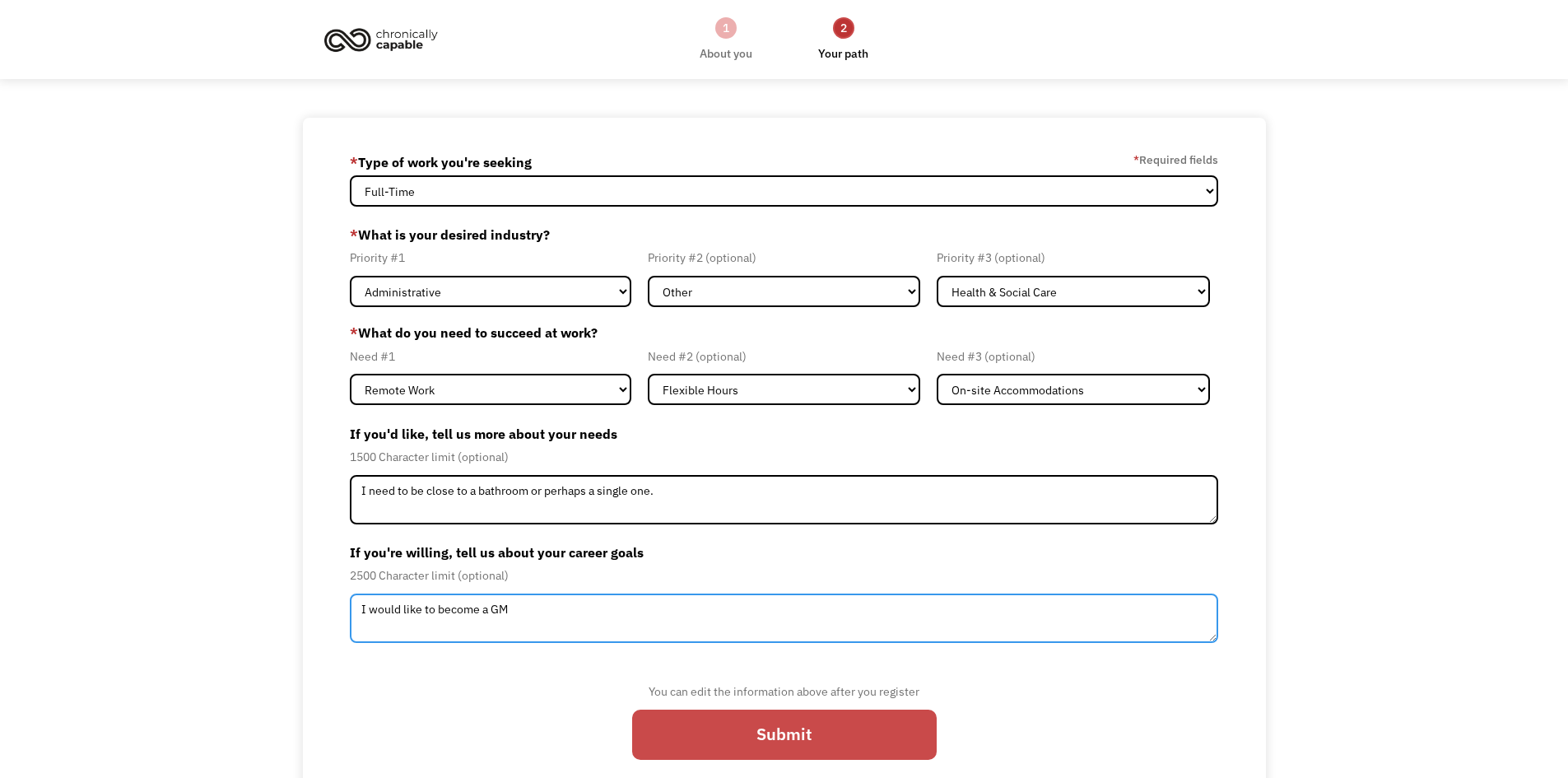
type textarea "I would like to become a GM"
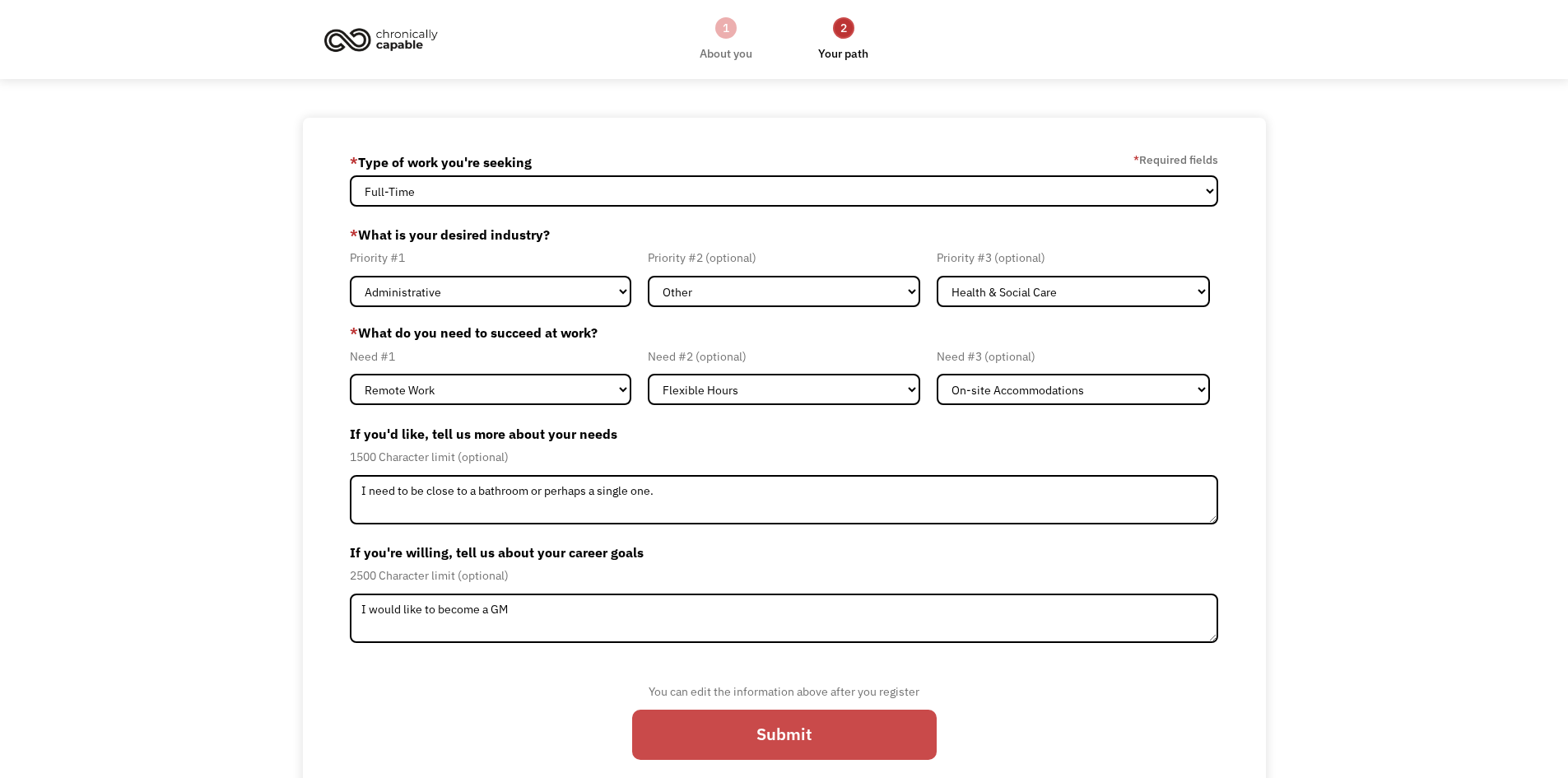
click at [781, 728] on input "Submit" at bounding box center [784, 735] width 304 height 51
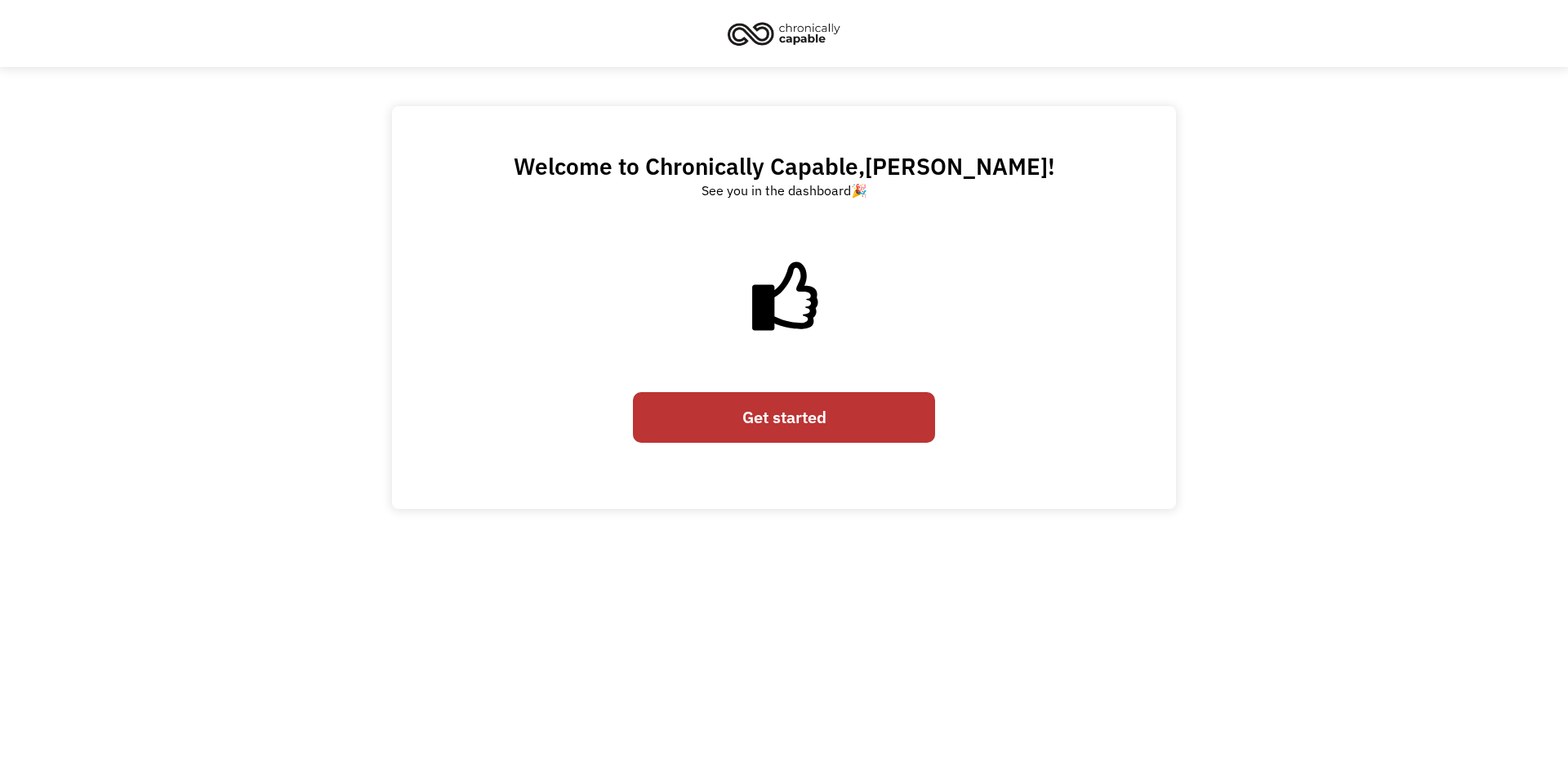
click at [780, 409] on link "Get started" at bounding box center [783, 417] width 302 height 51
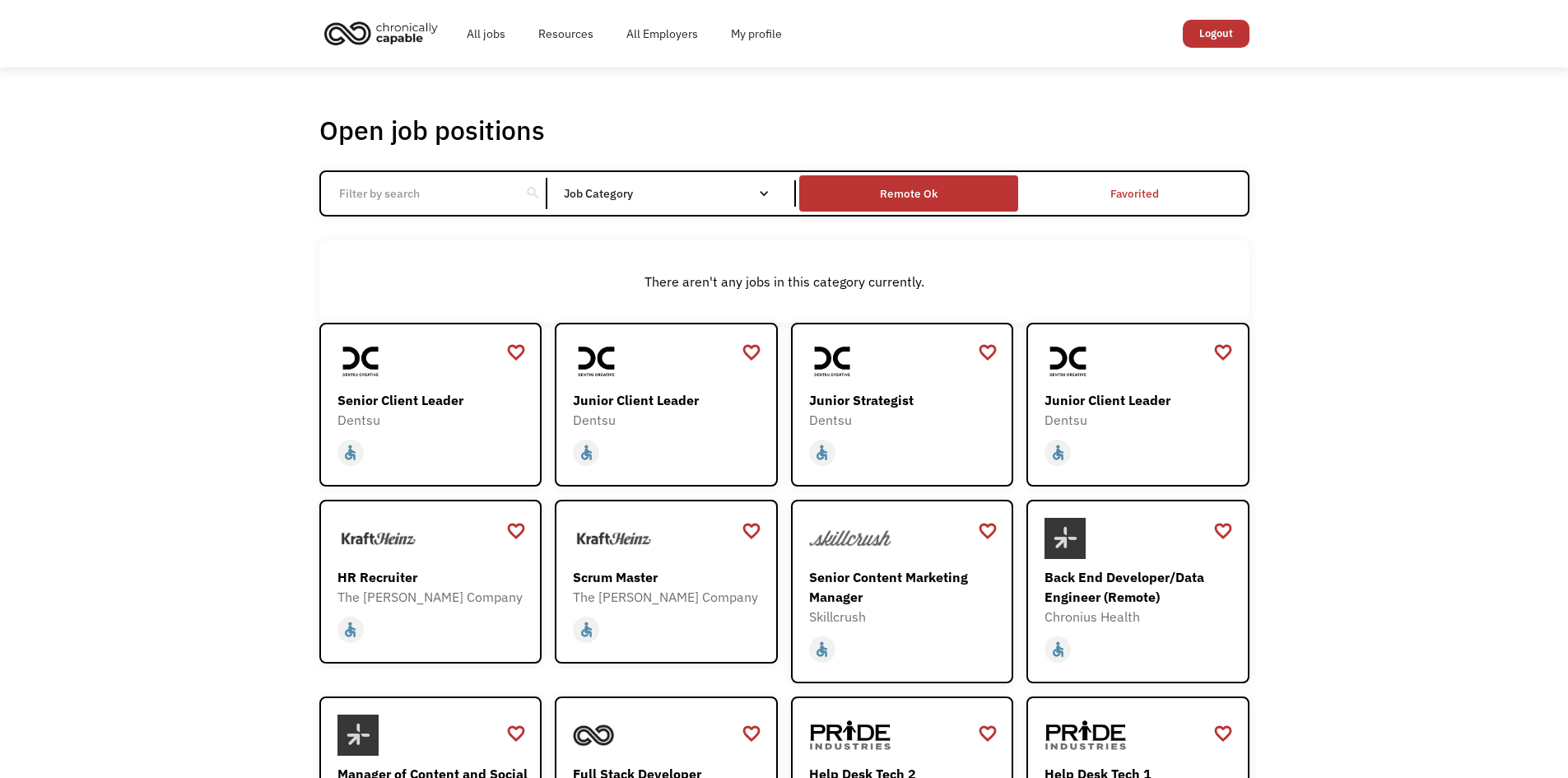
click at [919, 192] on div "Remote Ok" at bounding box center [908, 193] width 58 height 20
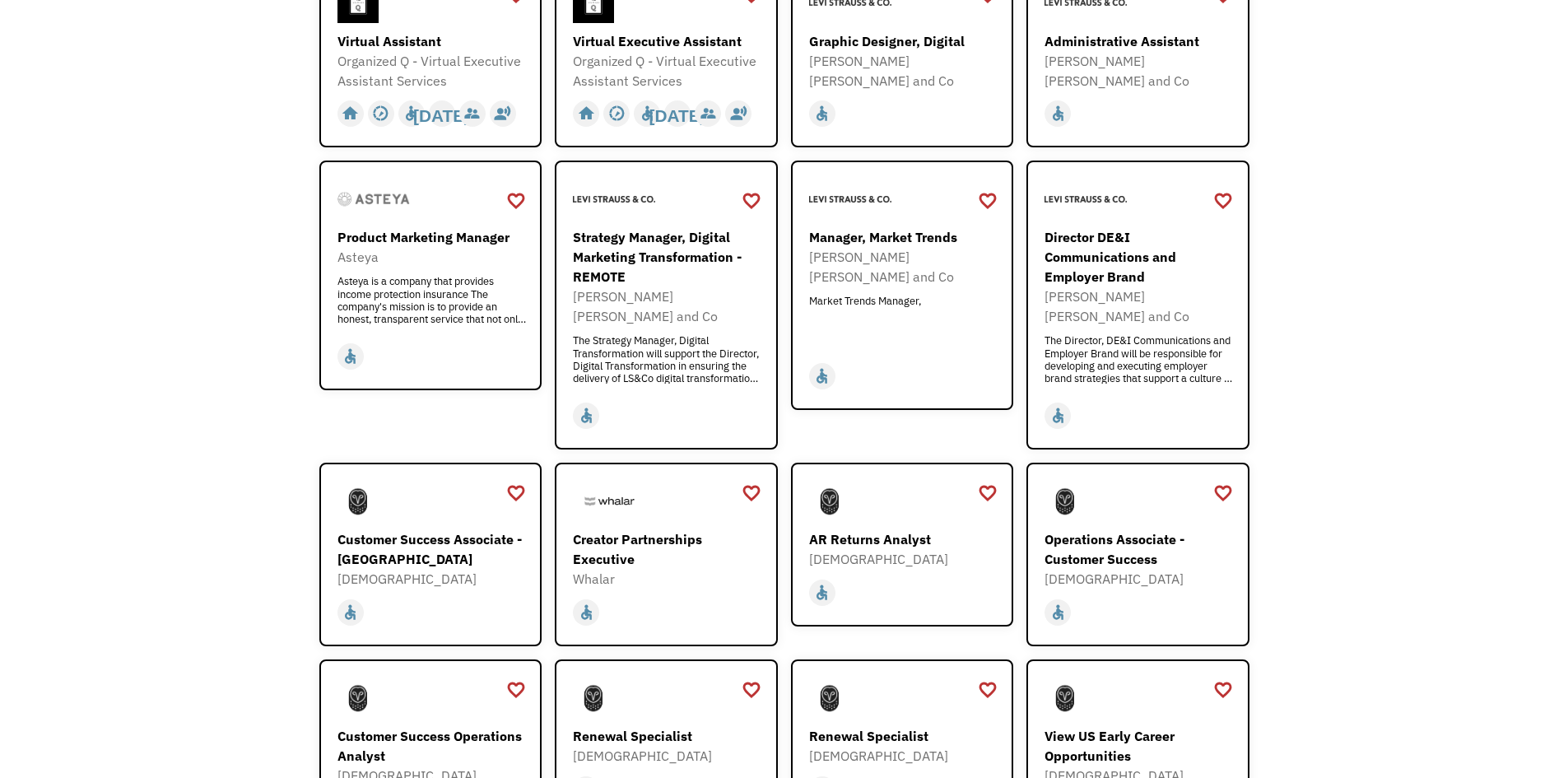
scroll to position [823, 0]
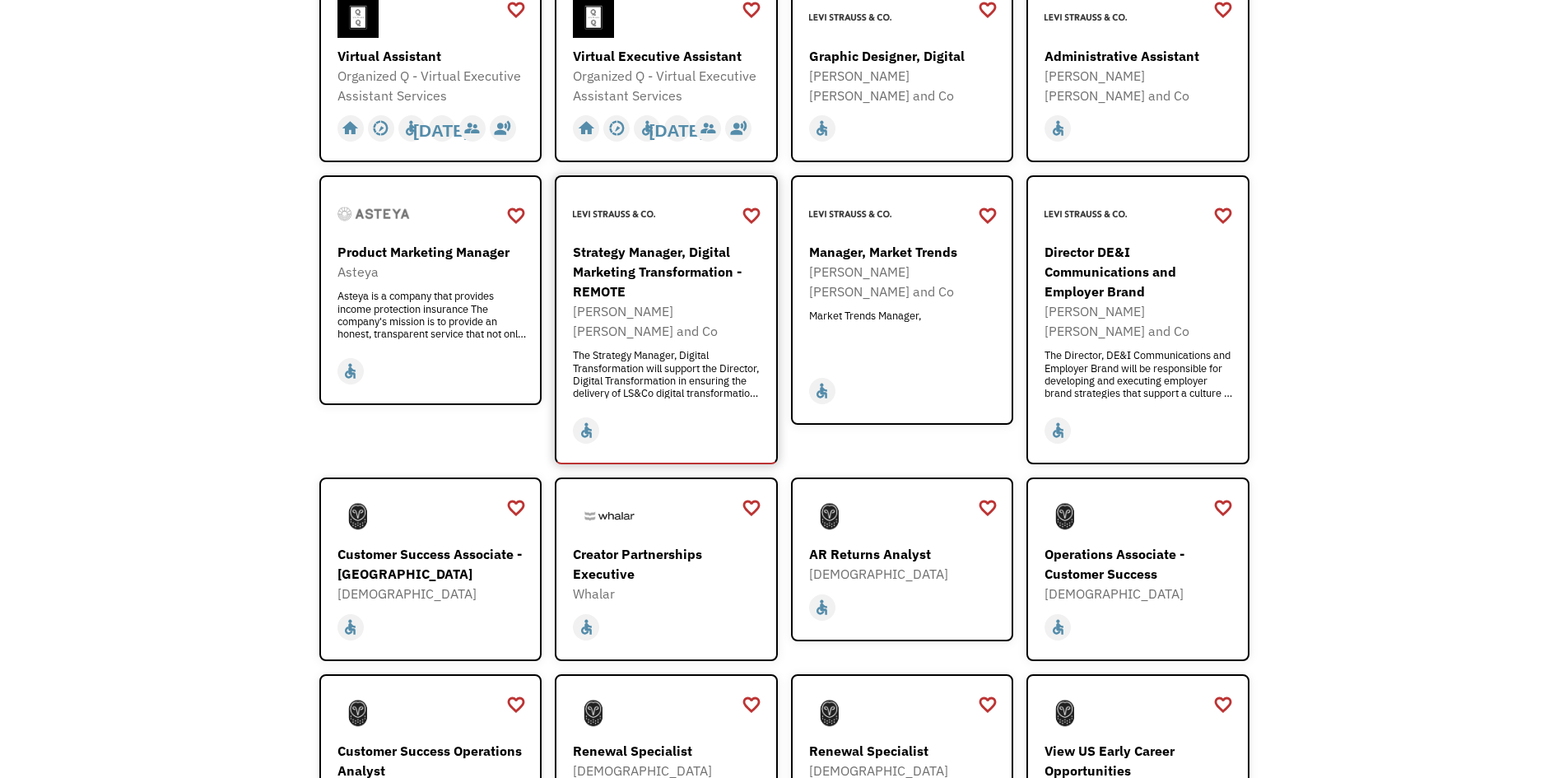
click at [636, 322] on div "Strategy Manager, Digital Marketing Transformation - REMOTE Levi Strauss and Co…" at bounding box center [668, 320] width 191 height 157
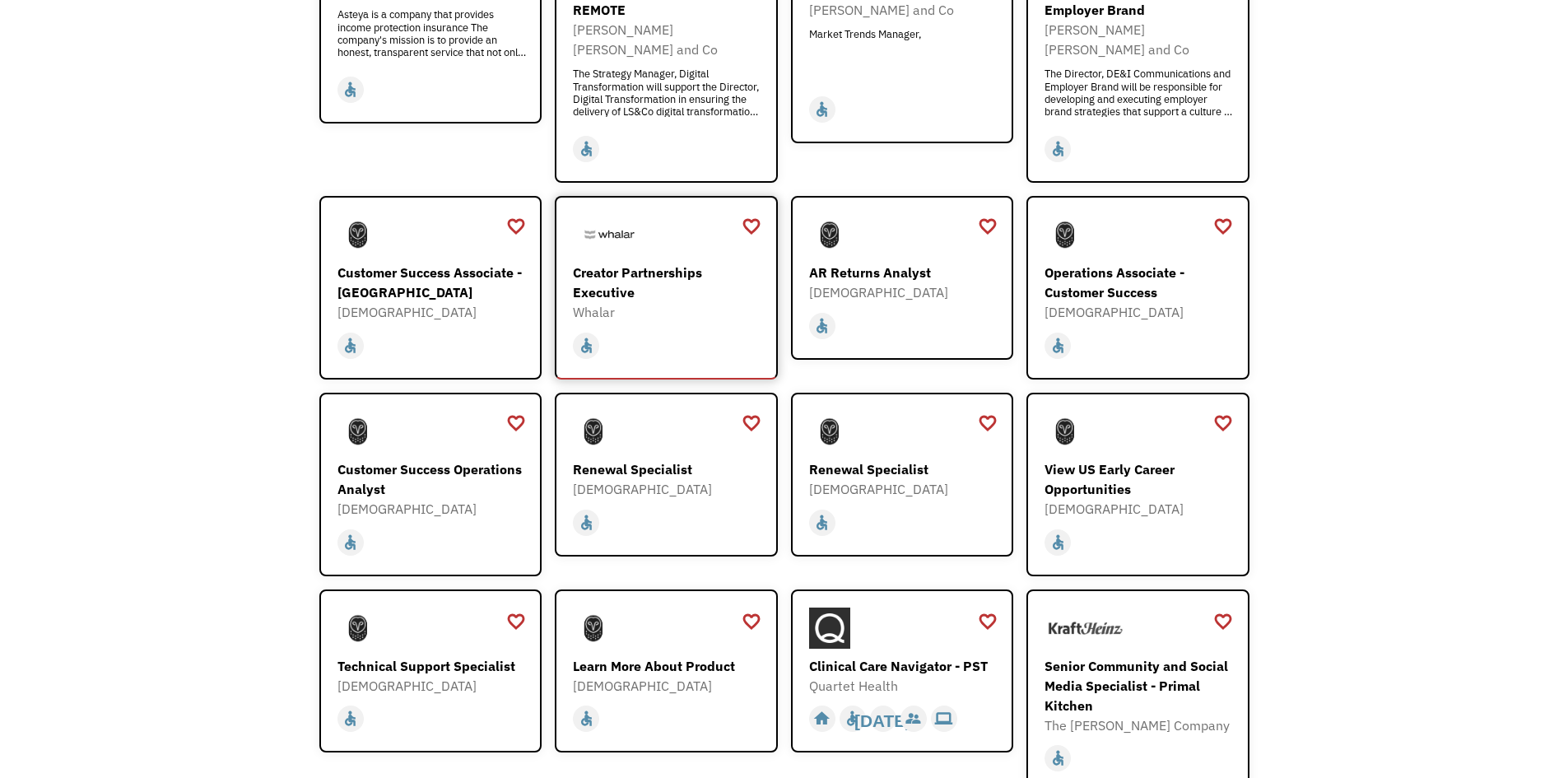
scroll to position [1153, 0]
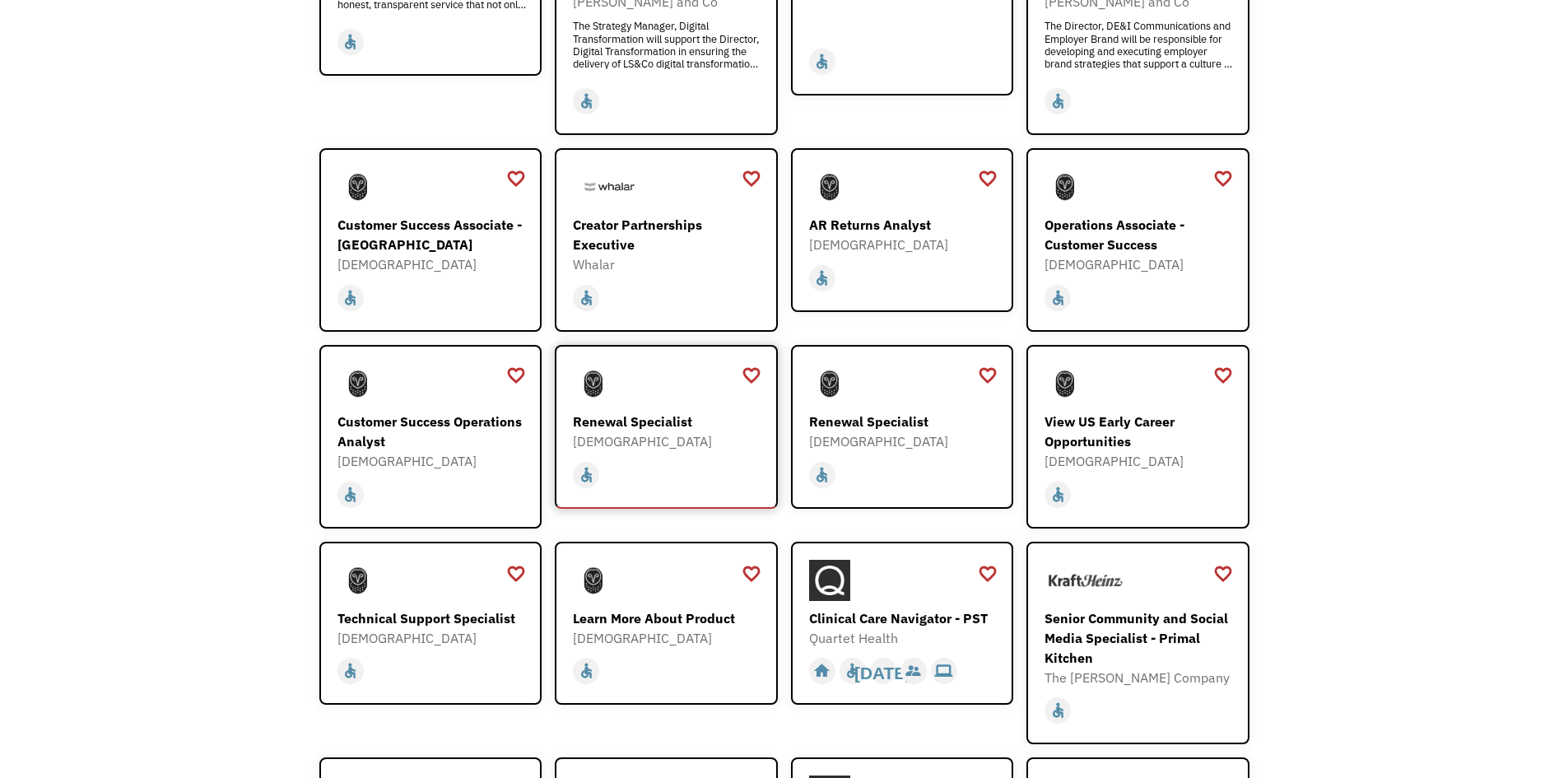
click at [638, 412] on div "Renewal Specialist" at bounding box center [668, 422] width 191 height 20
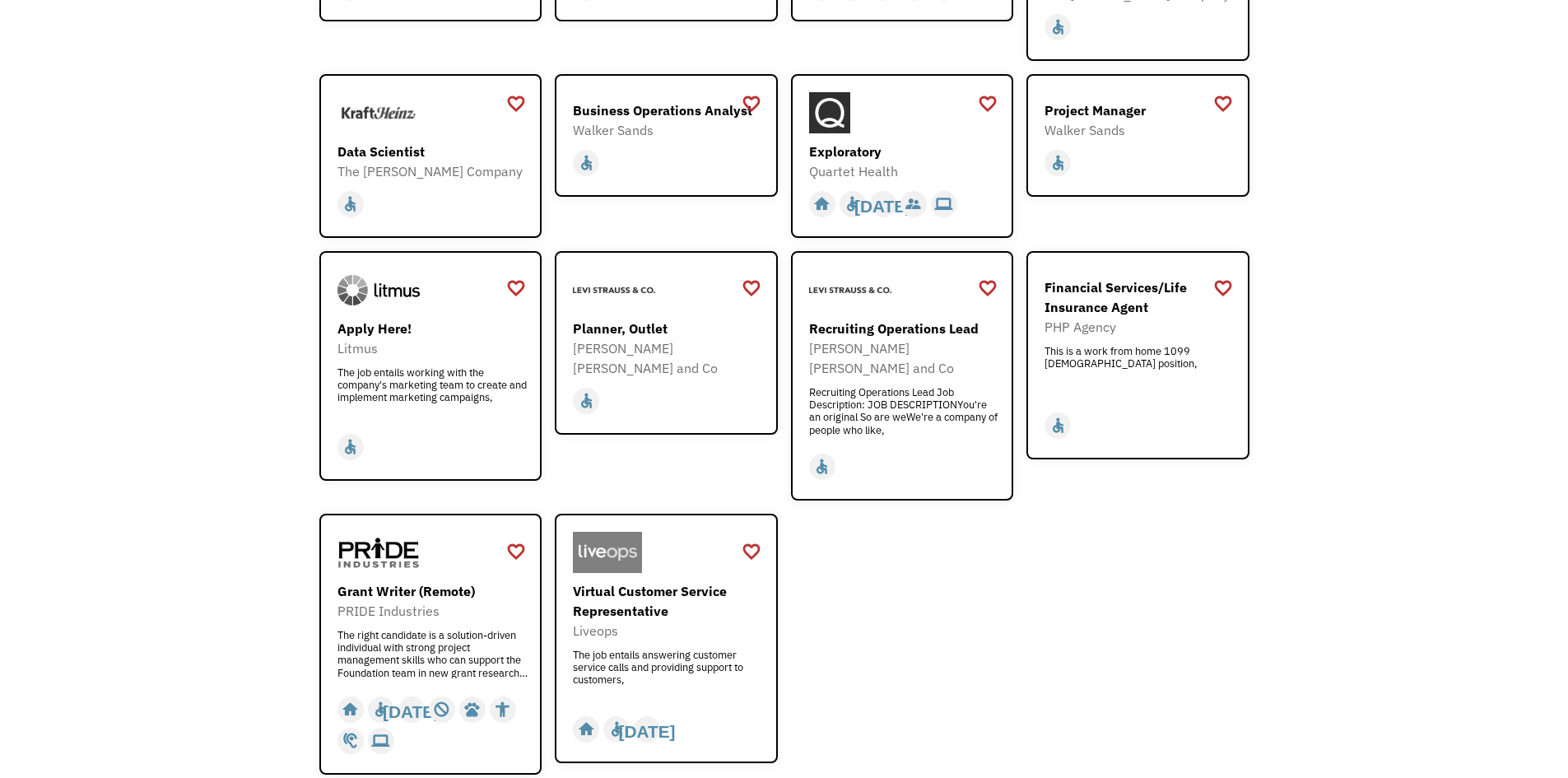
scroll to position [1894, 0]
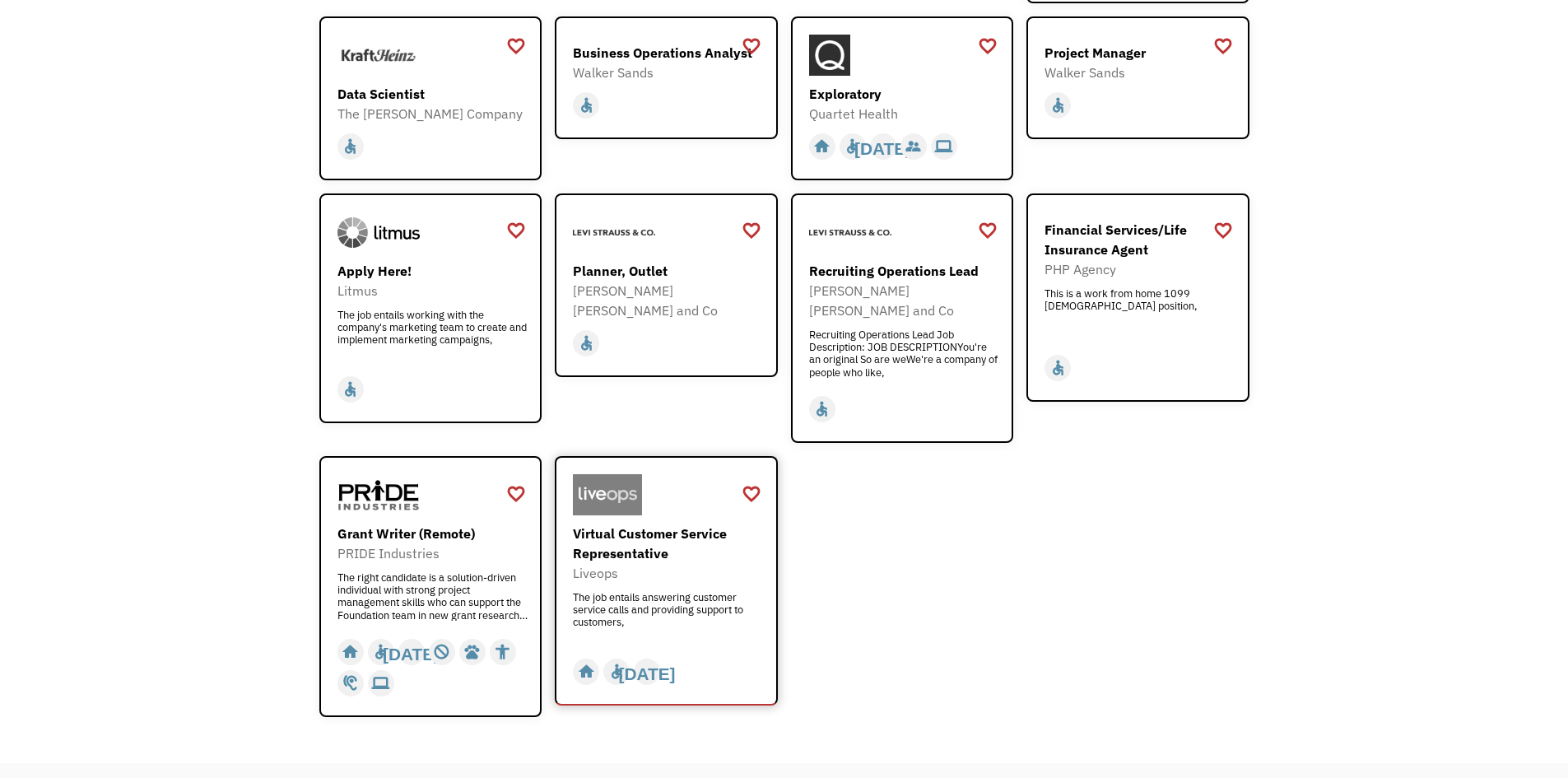
click at [683, 523] on div "Virtual Customer Service Representative" at bounding box center [668, 543] width 191 height 39
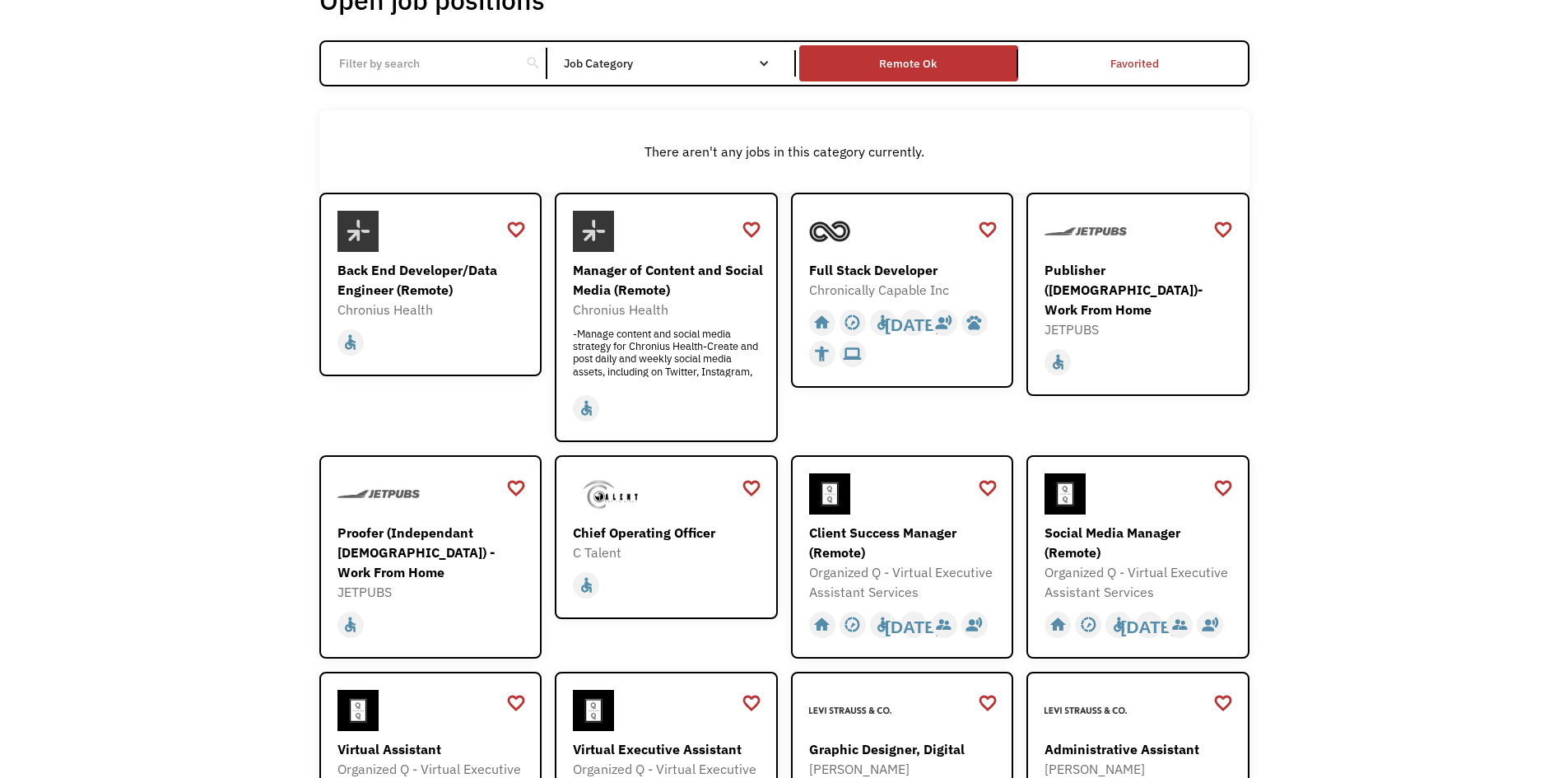
scroll to position [0, 0]
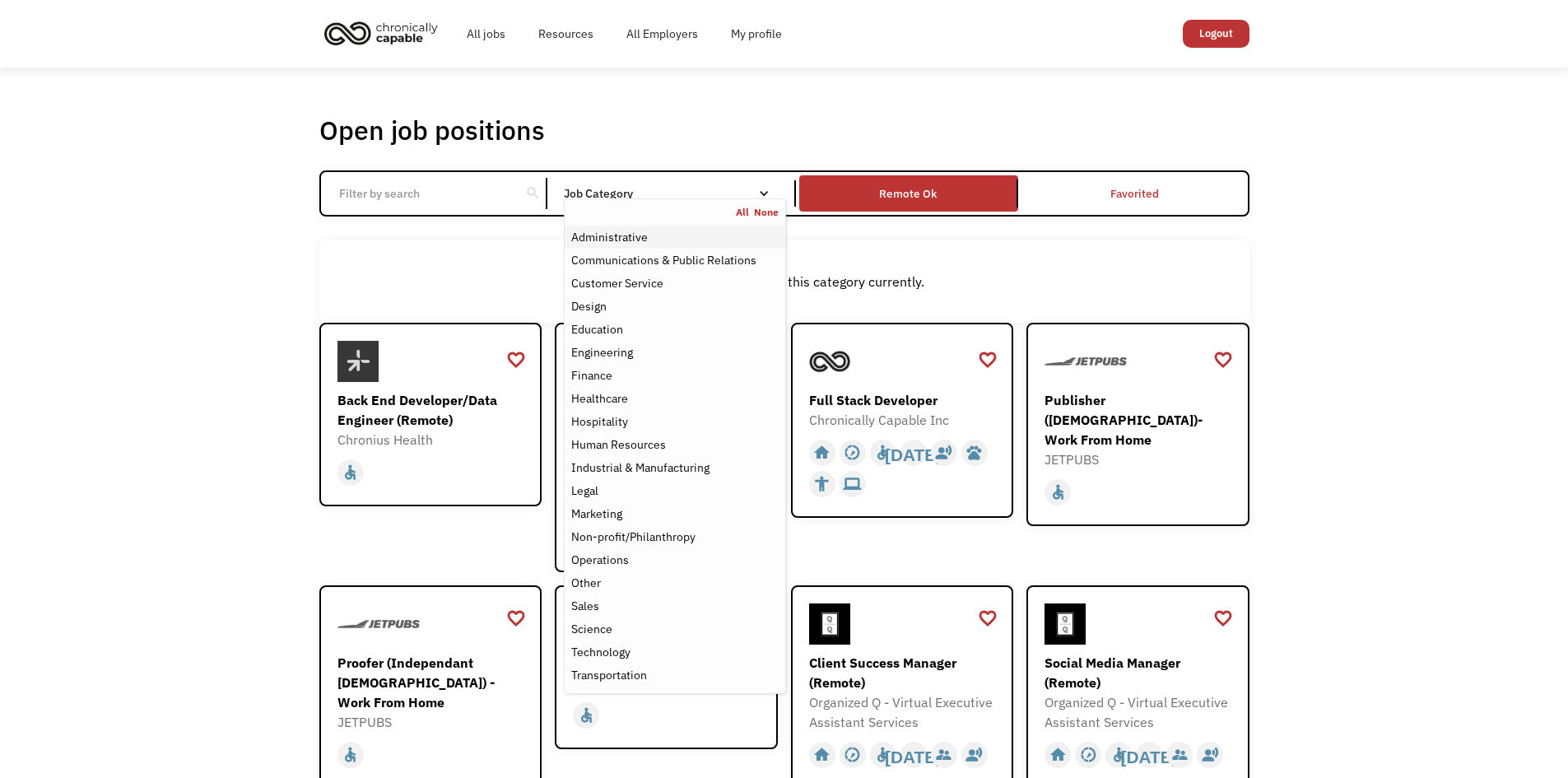
click at [638, 239] on div "Administrative" at bounding box center [610, 237] width 77 height 20
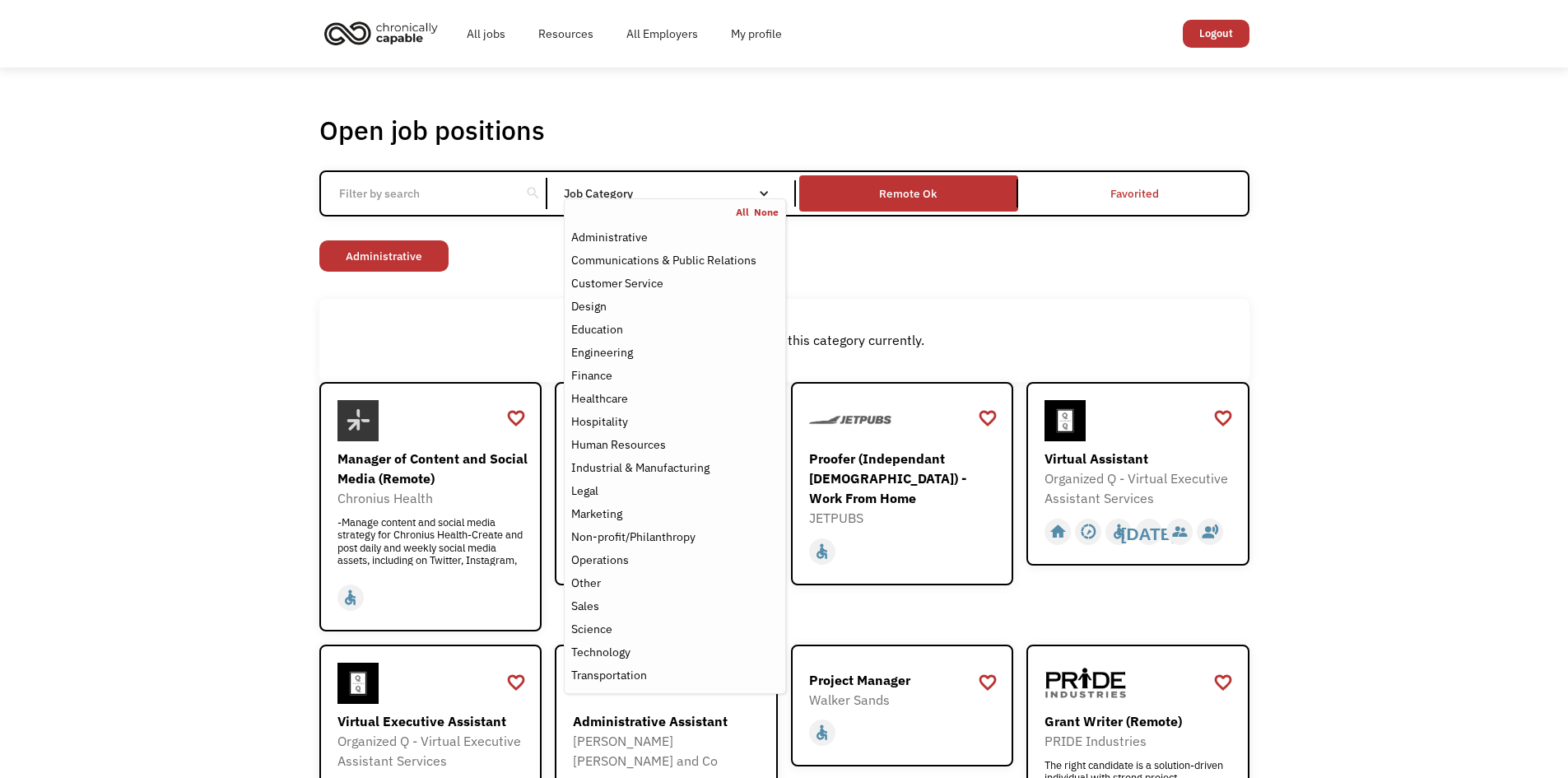
click at [430, 341] on div "There aren't any jobs in this category currently." at bounding box center [784, 340] width 914 height 20
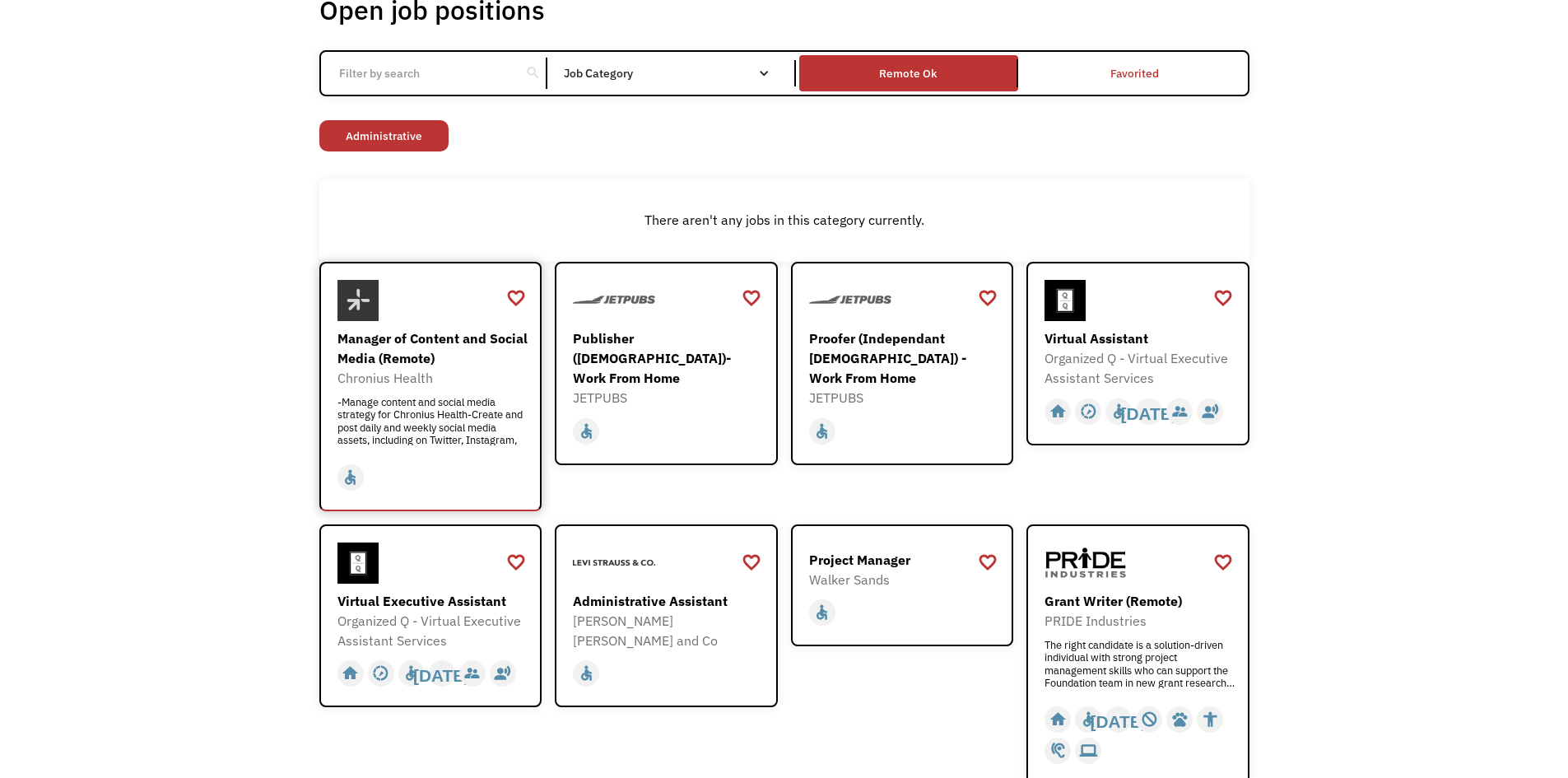
scroll to position [60, 0]
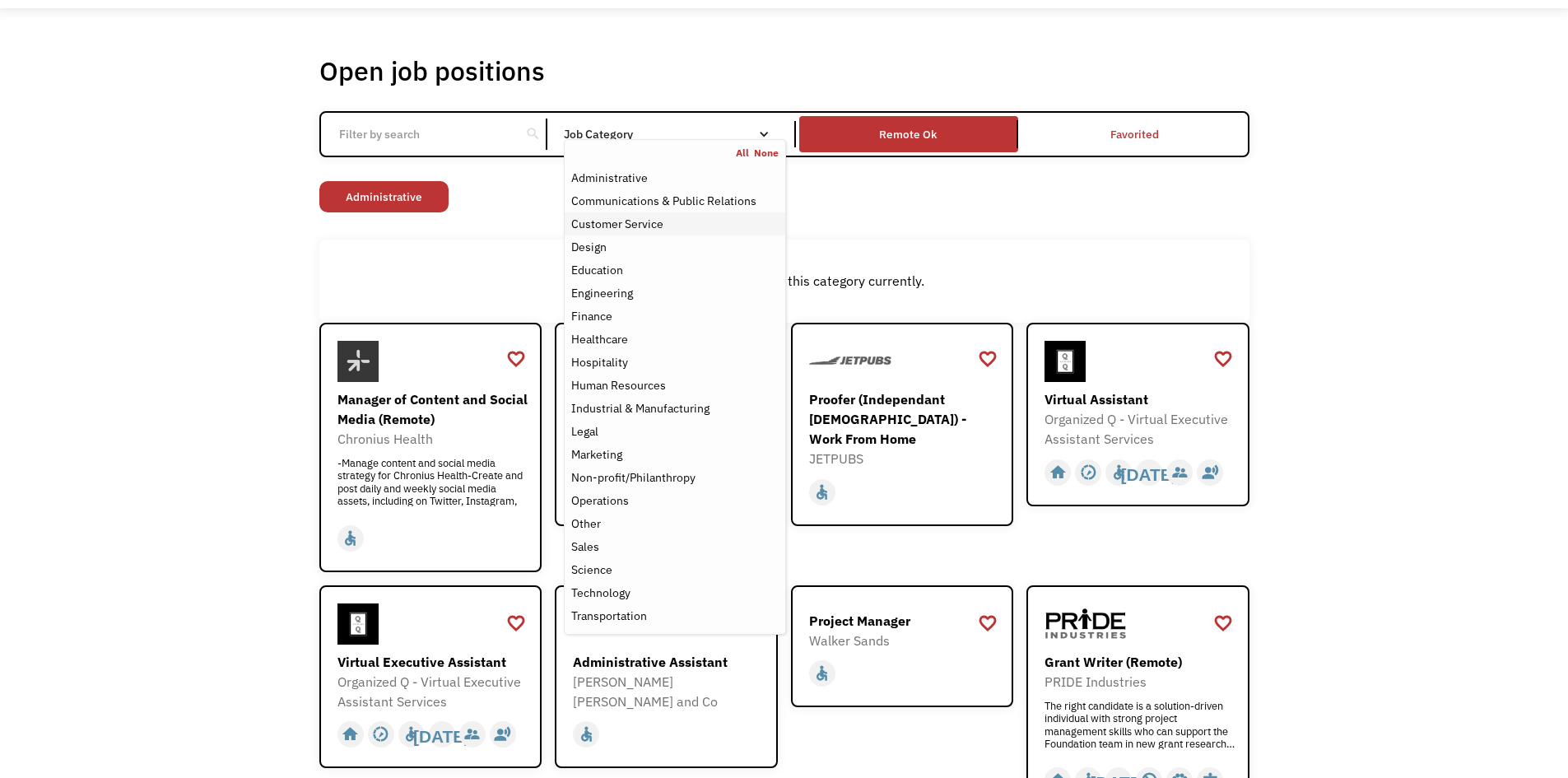
click at [624, 226] on div "Customer Service" at bounding box center [617, 224] width 92 height 20
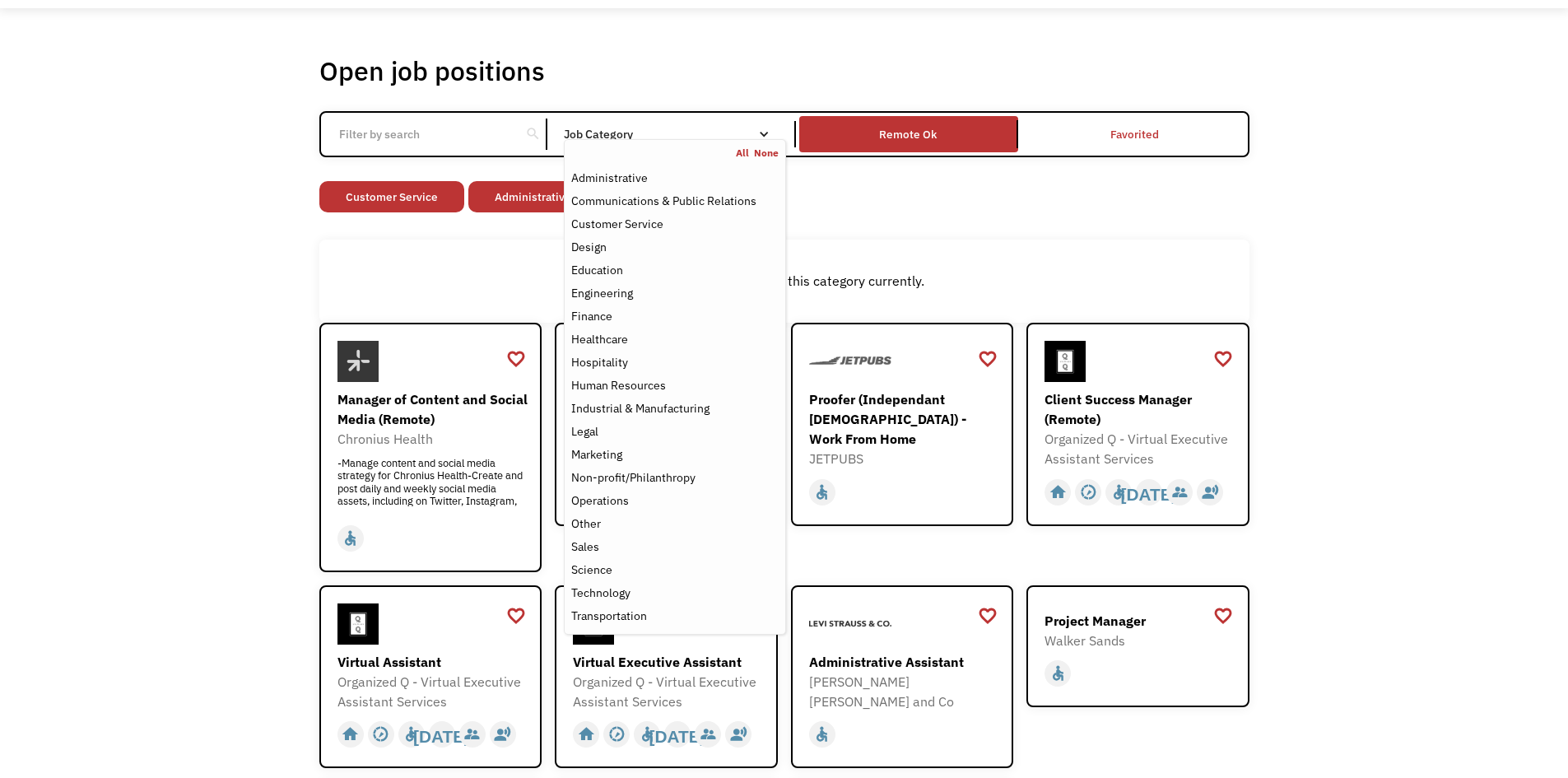
click at [1023, 256] on div "There aren't any jobs in this category currently." at bounding box center [784, 280] width 930 height 84
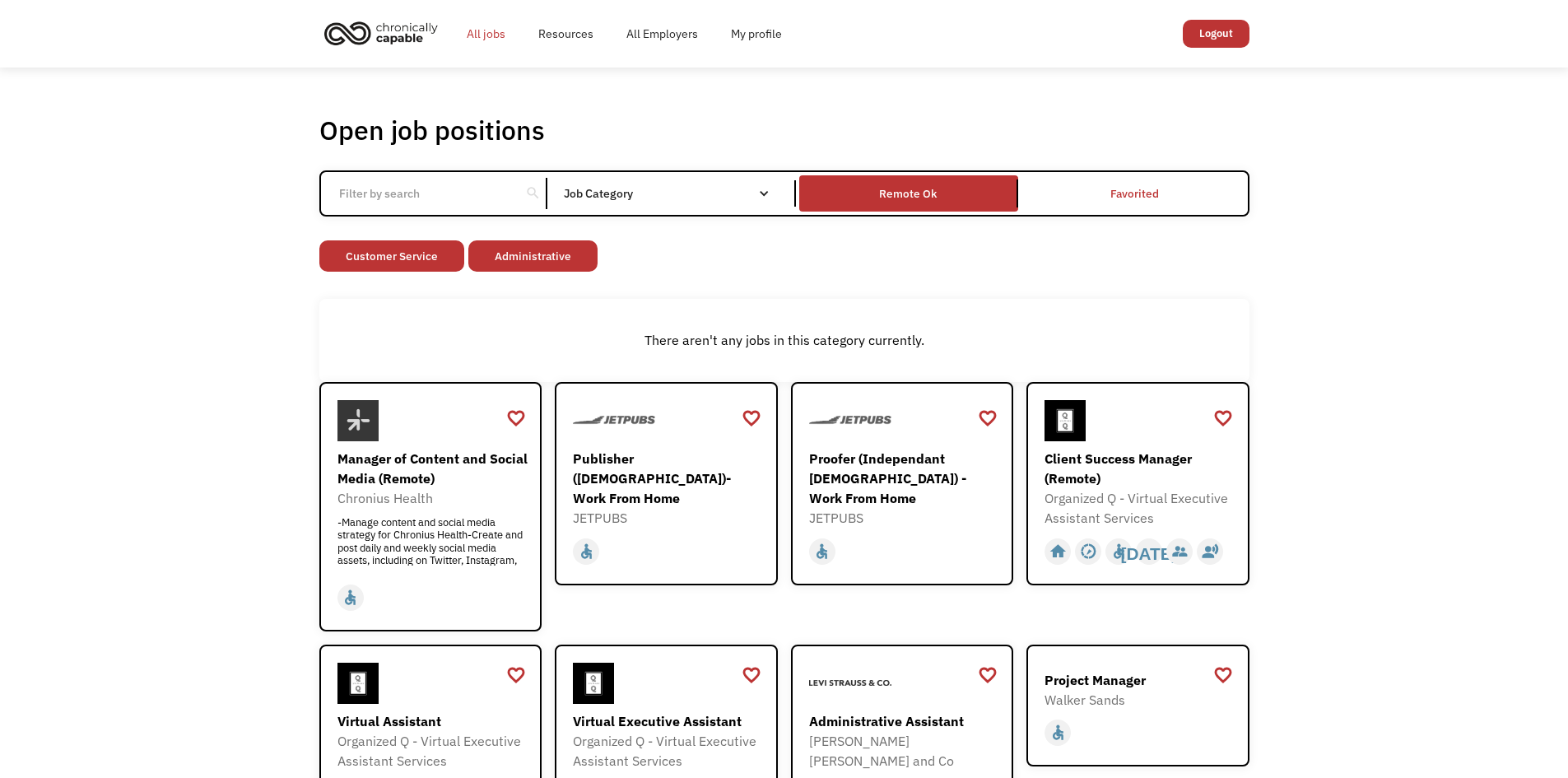
click at [486, 34] on link "All jobs" at bounding box center [486, 34] width 72 height 53
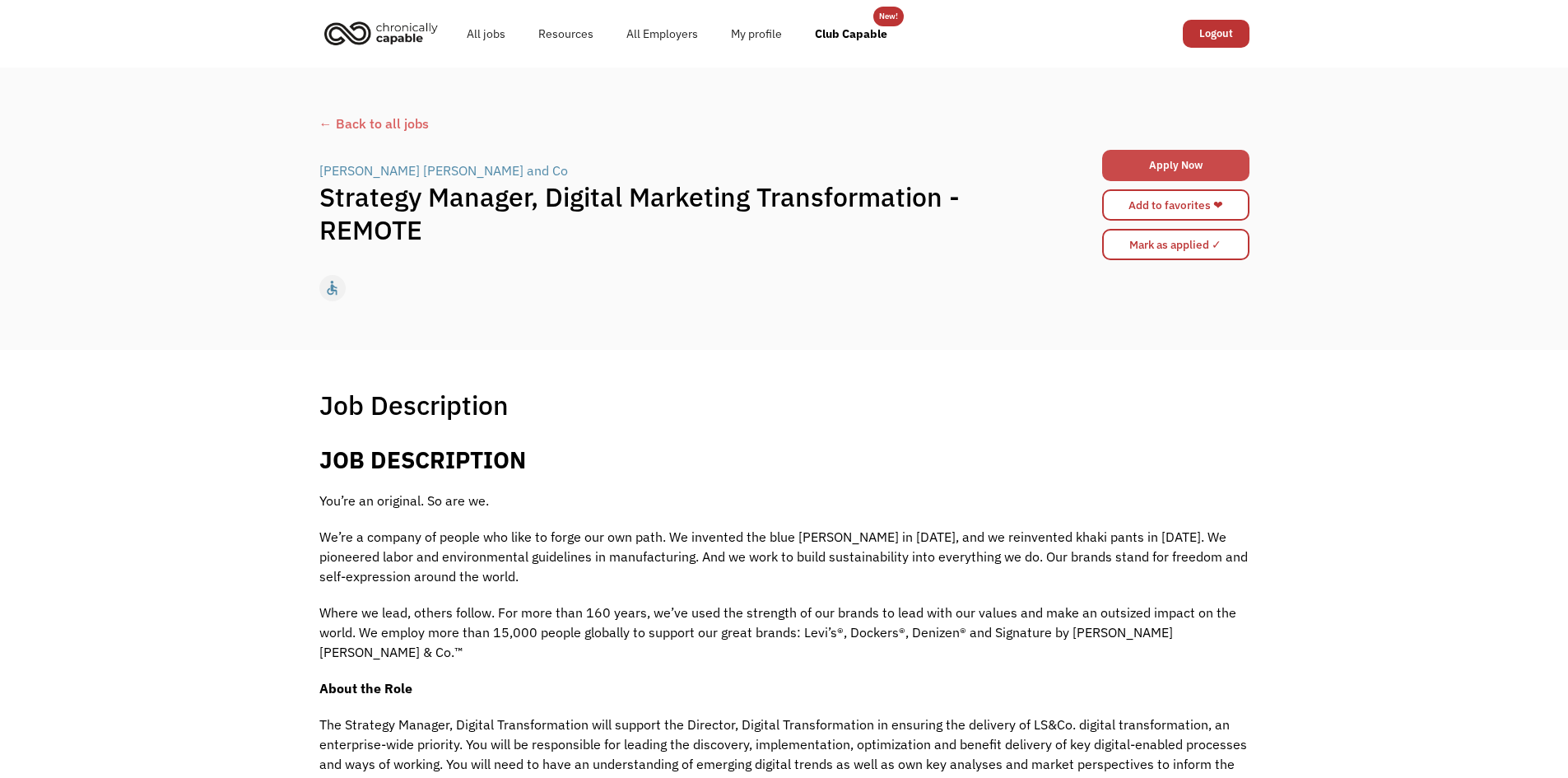
click at [1212, 165] on link "Apply Now" at bounding box center [1175, 165] width 147 height 32
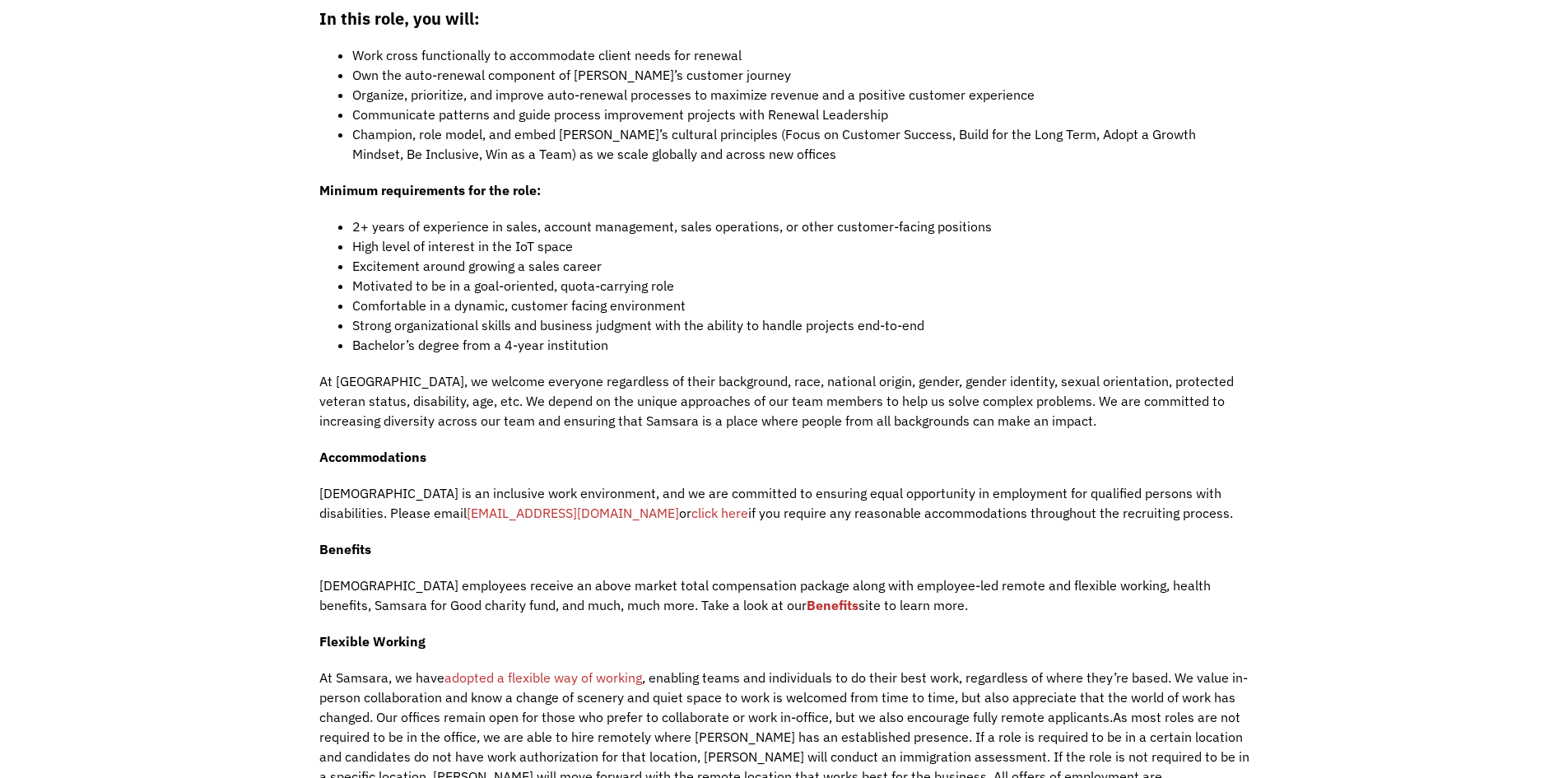
scroll to position [1647, 0]
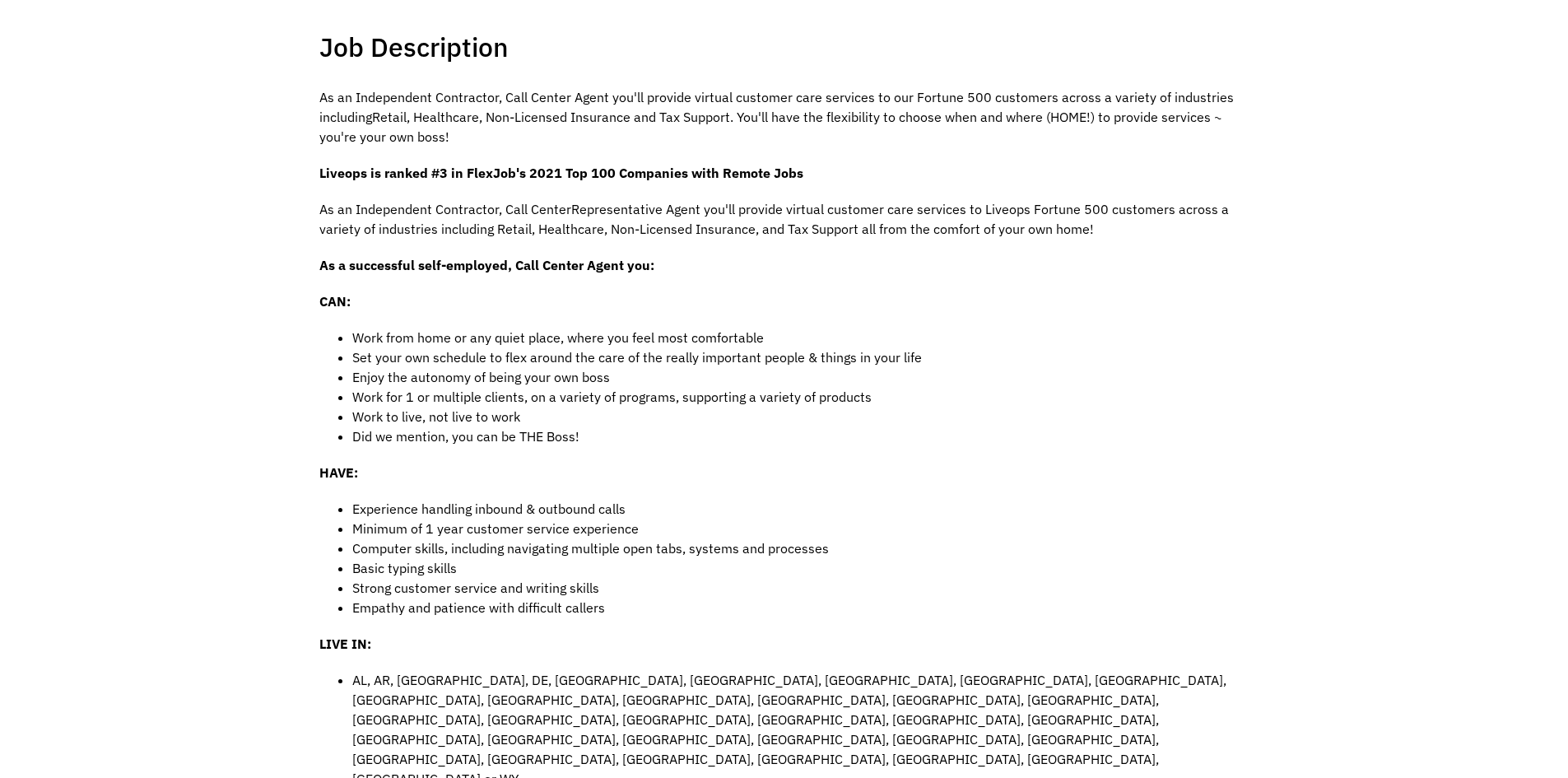
scroll to position [329, 0]
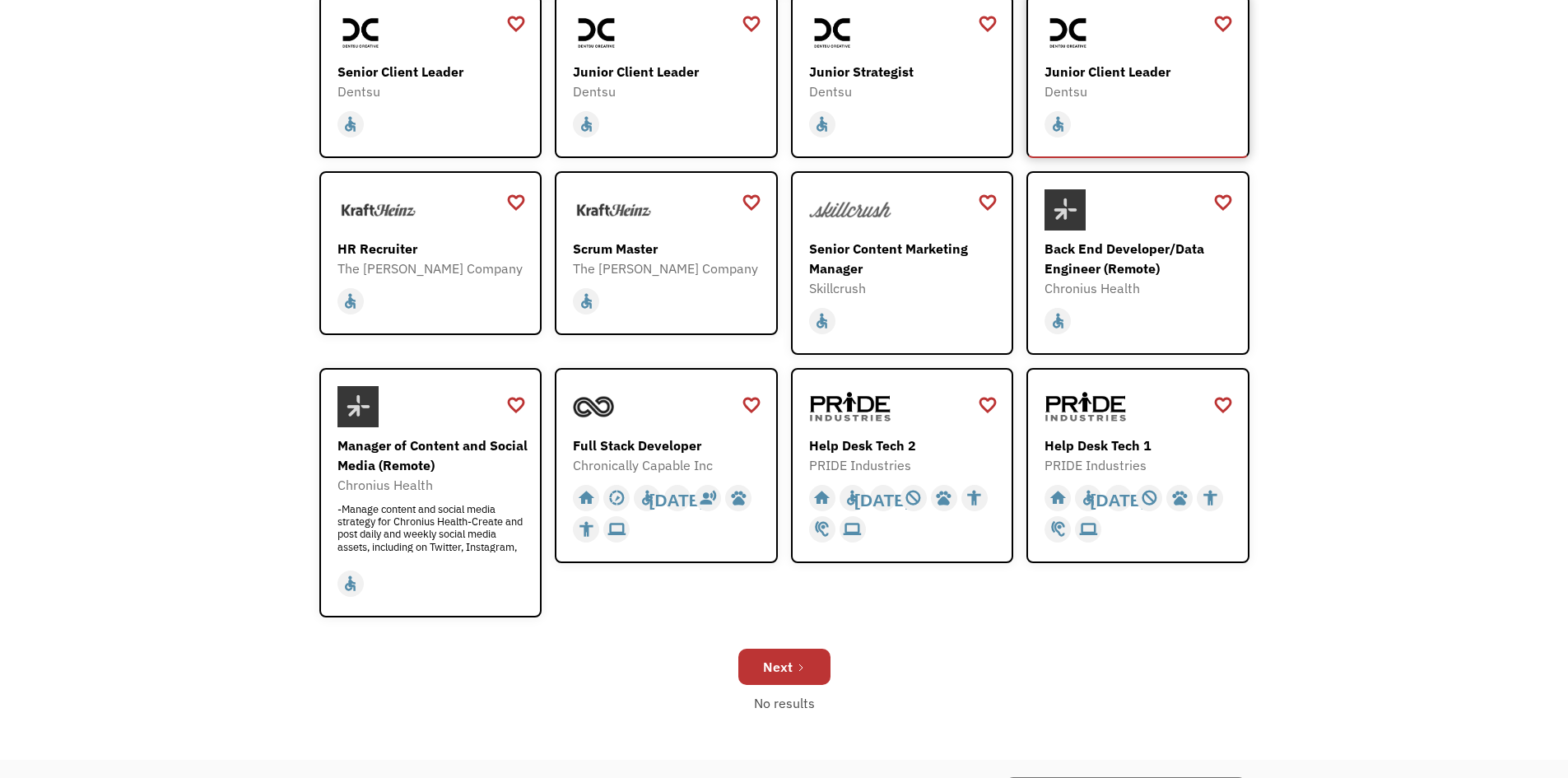
scroll to position [329, 0]
click at [793, 667] on link "Next" at bounding box center [784, 667] width 92 height 36
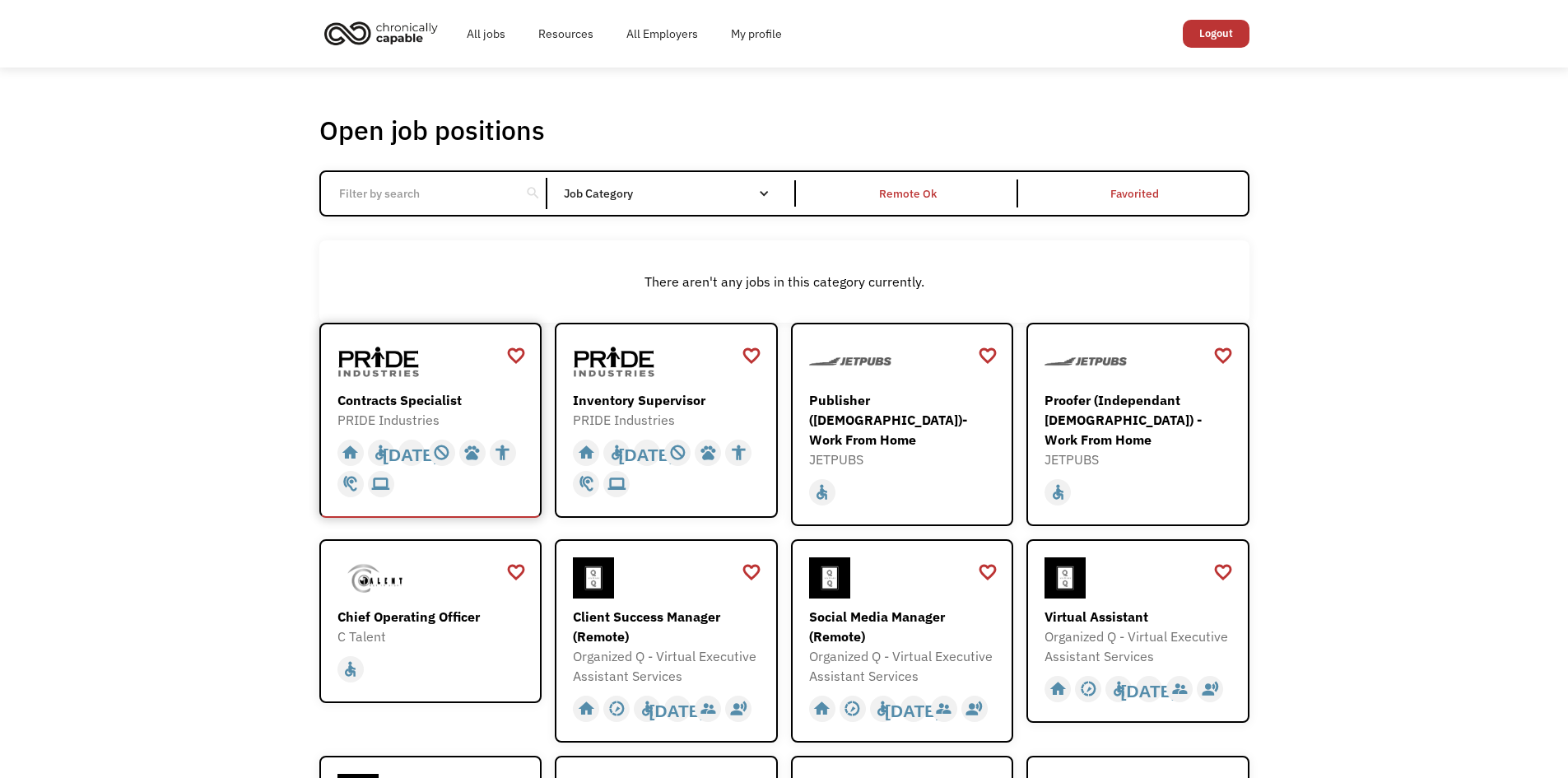
click at [452, 398] on div "Contracts Specialist" at bounding box center [432, 400] width 191 height 20
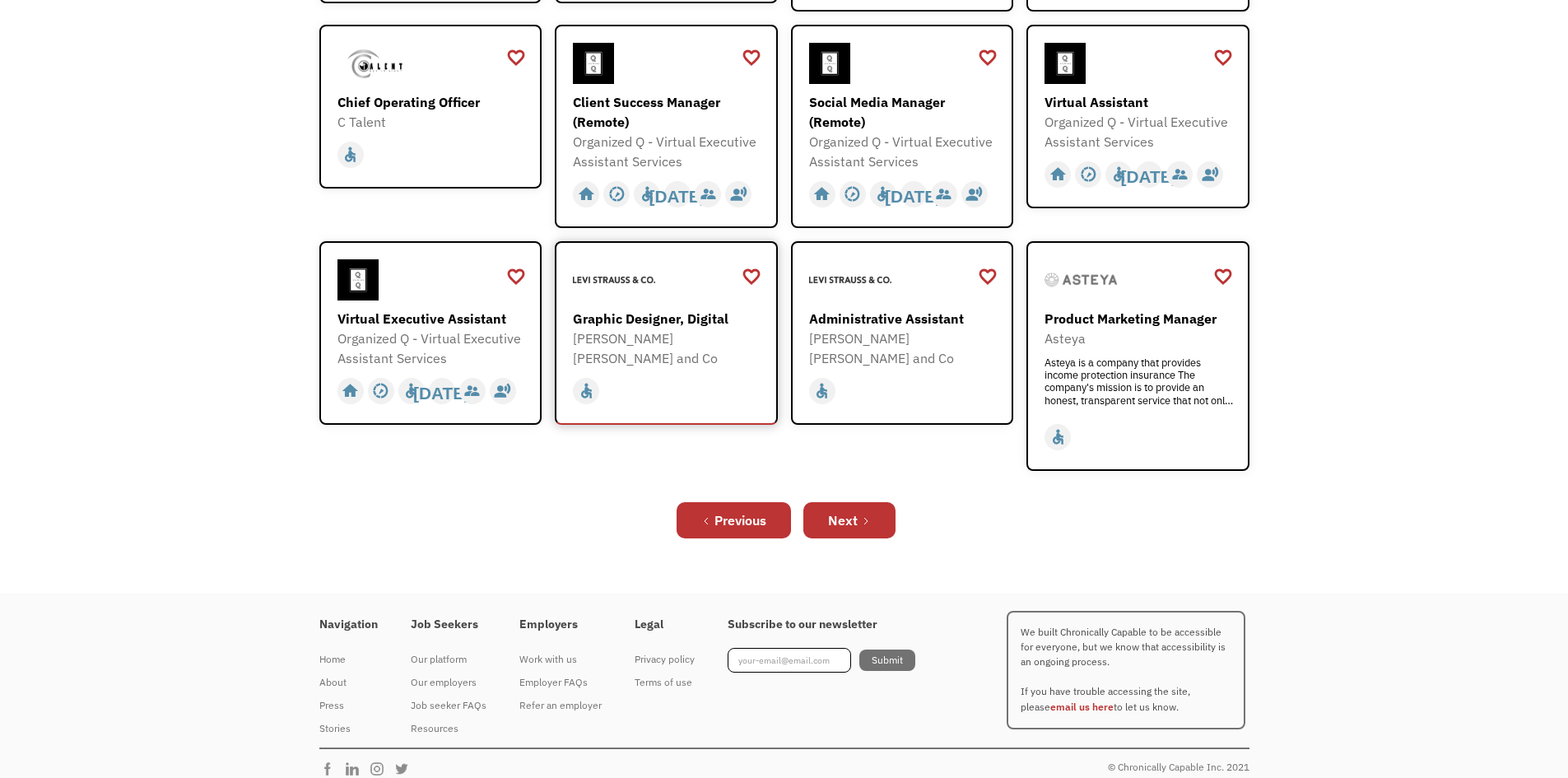
scroll to position [522, 0]
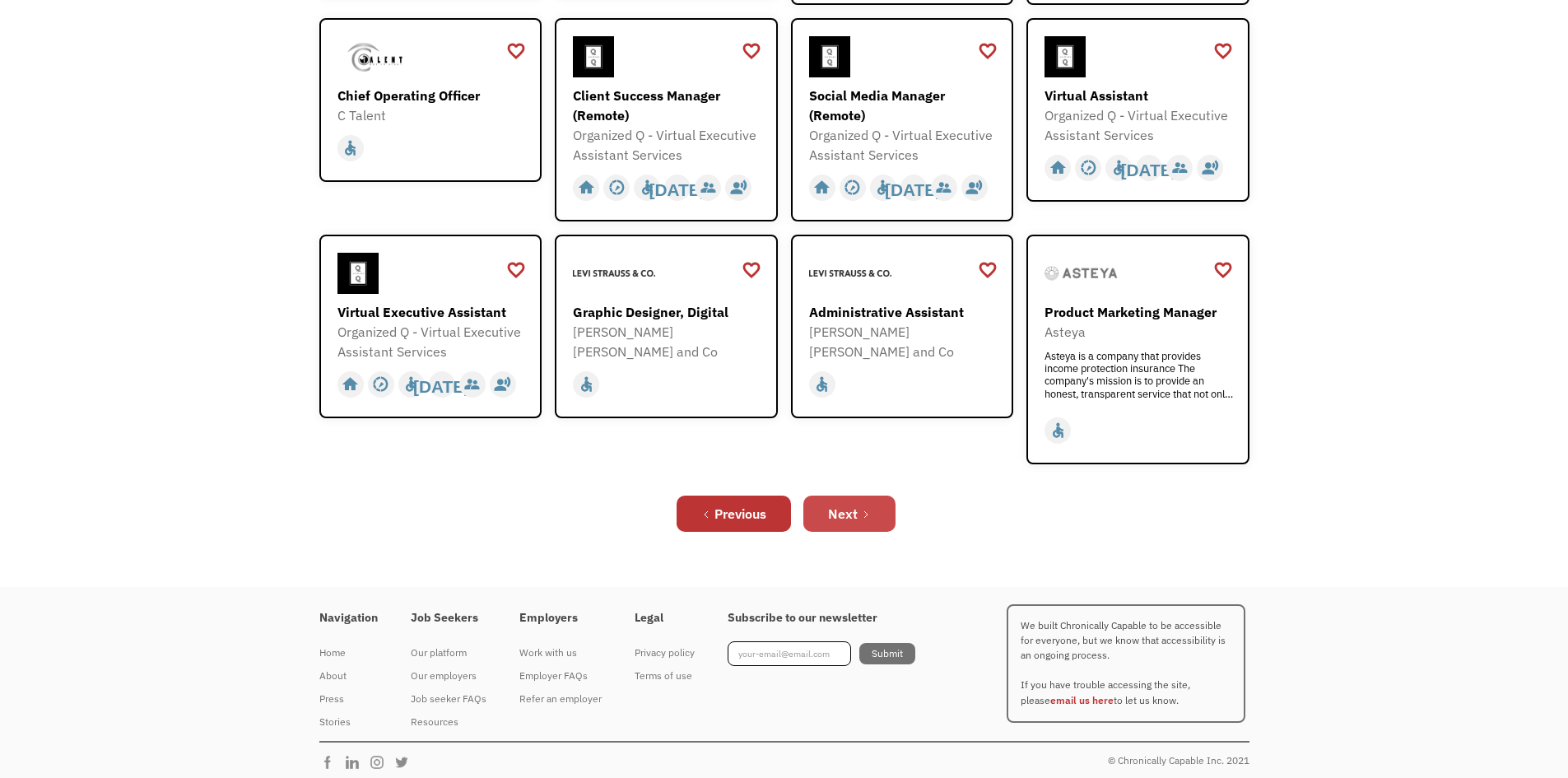
click at [857, 505] on div "Next" at bounding box center [842, 514] width 30 height 20
